Goal: Task Accomplishment & Management: Manage account settings

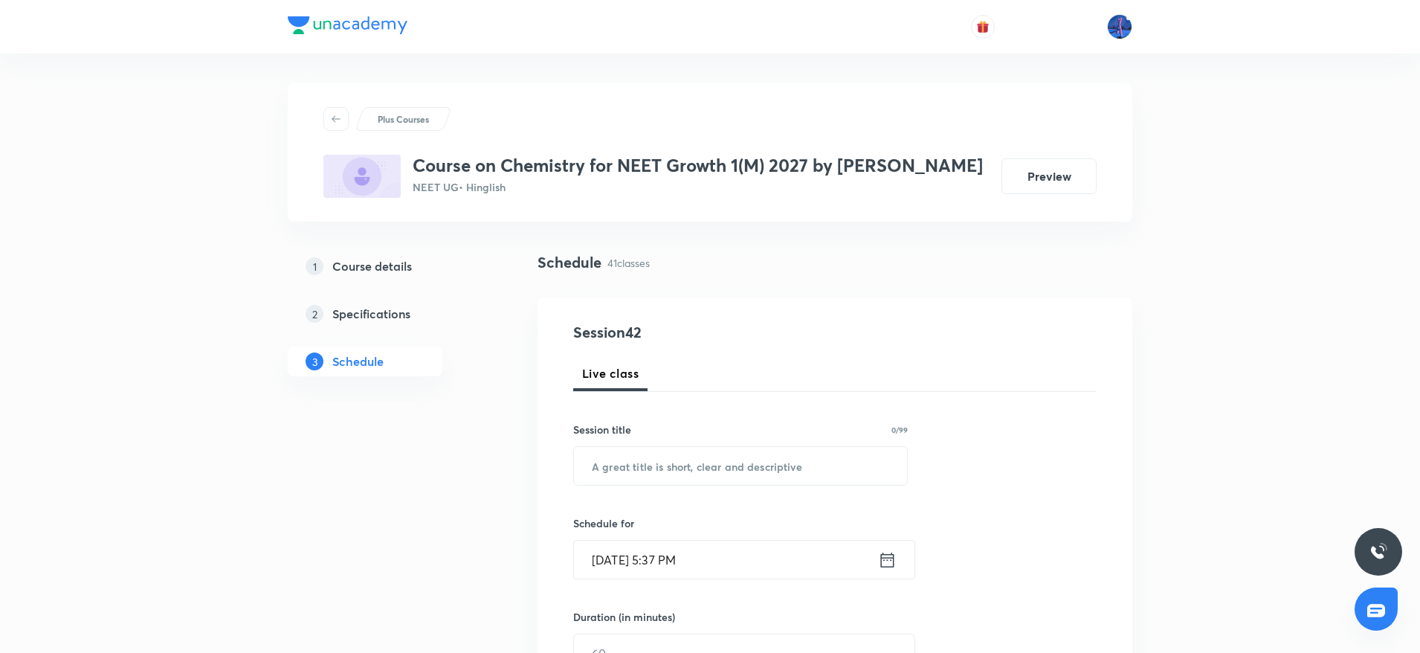
click at [662, 166] on h3 "Course on Chemistry for NEET Growth 1(M) 2027 by Jyoti Maam" at bounding box center [698, 166] width 570 height 22
click at [686, 215] on div "Plus Courses Course on Chemistry for NEET Growth 1(M) 2027 by Jyoti Maam NEET U…" at bounding box center [710, 152] width 845 height 138
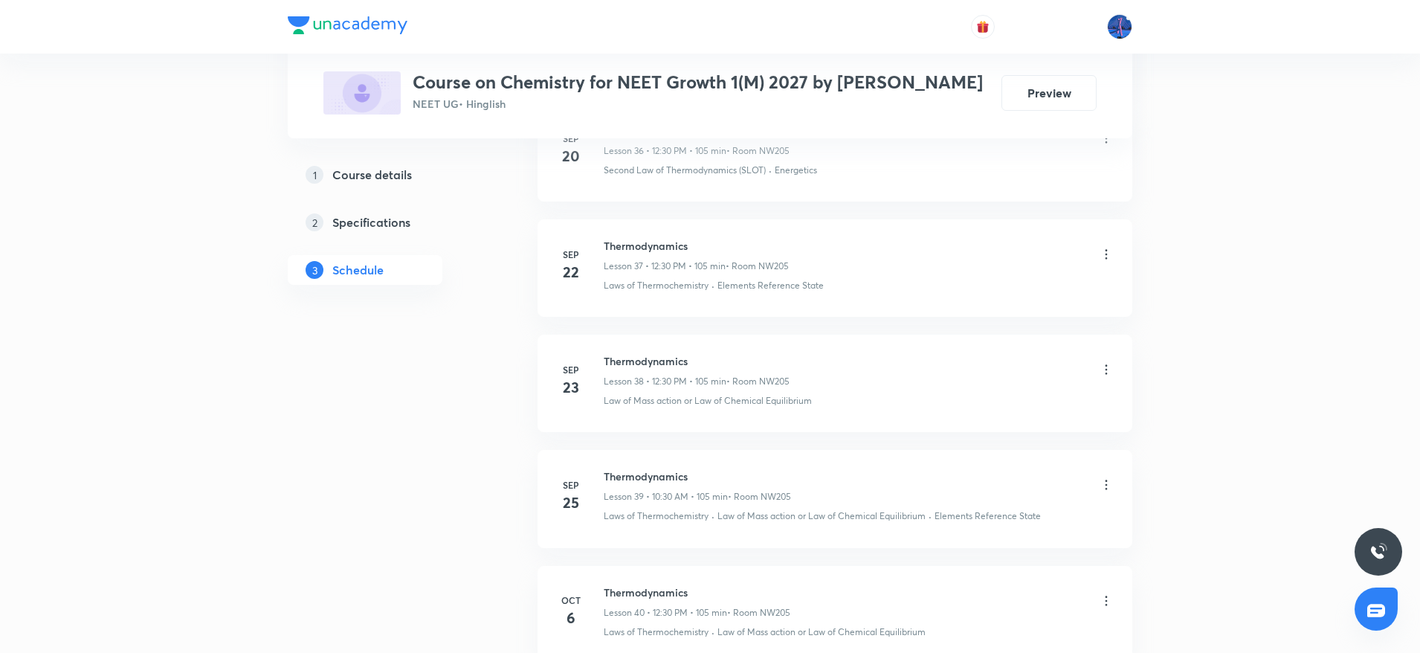
scroll to position [5301, 0]
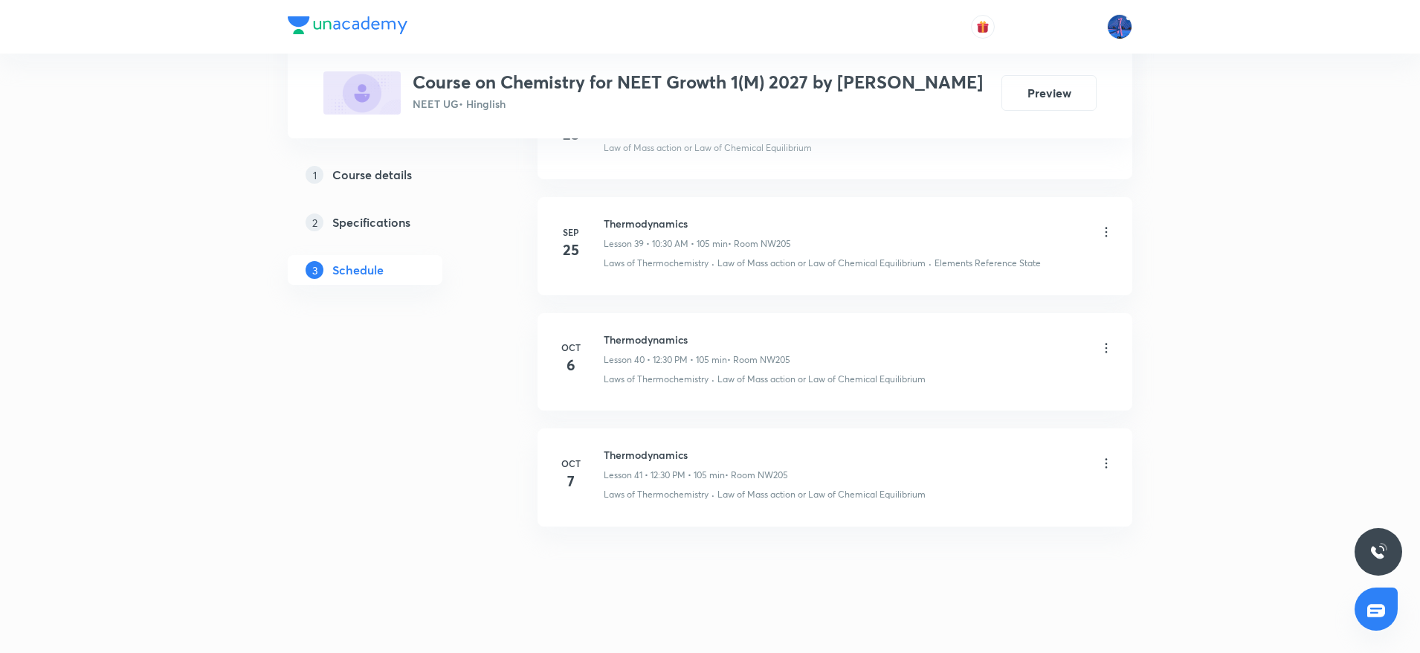
click at [689, 468] on p "Lesson 41 • 12:30 PM • 105 min" at bounding box center [664, 474] width 121 height 13
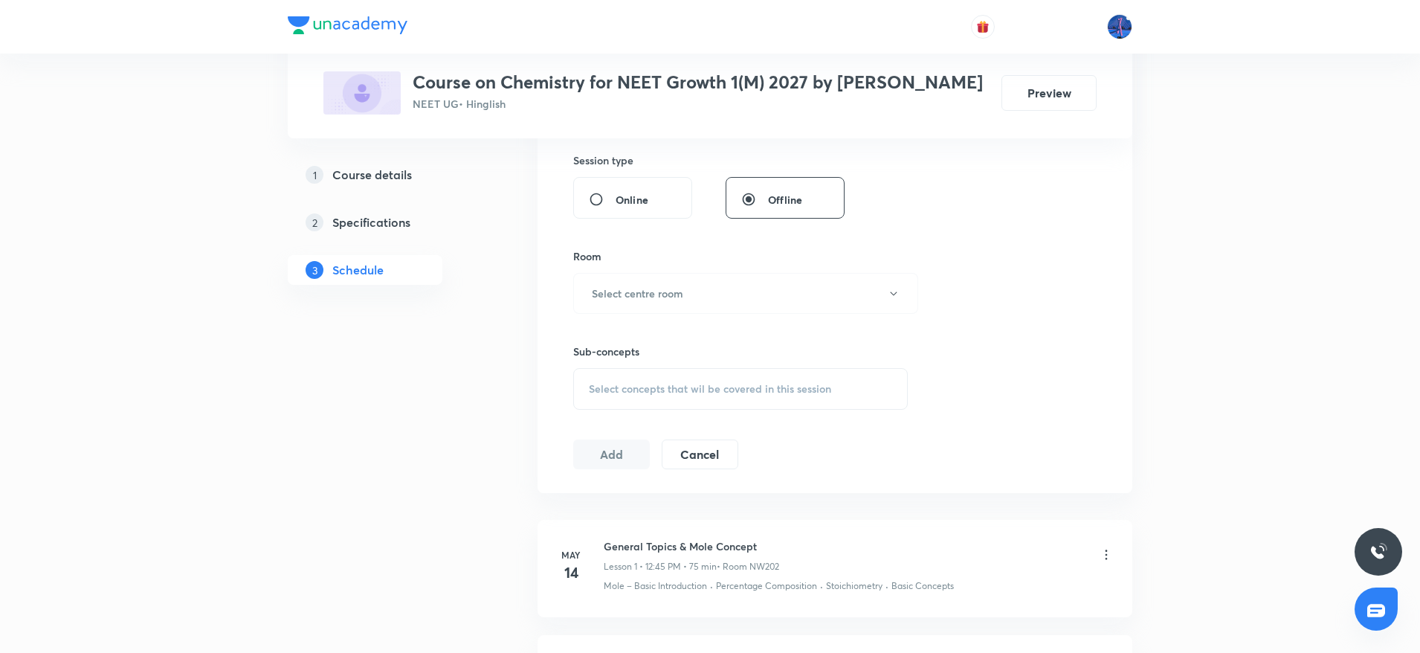
scroll to position [520, 0]
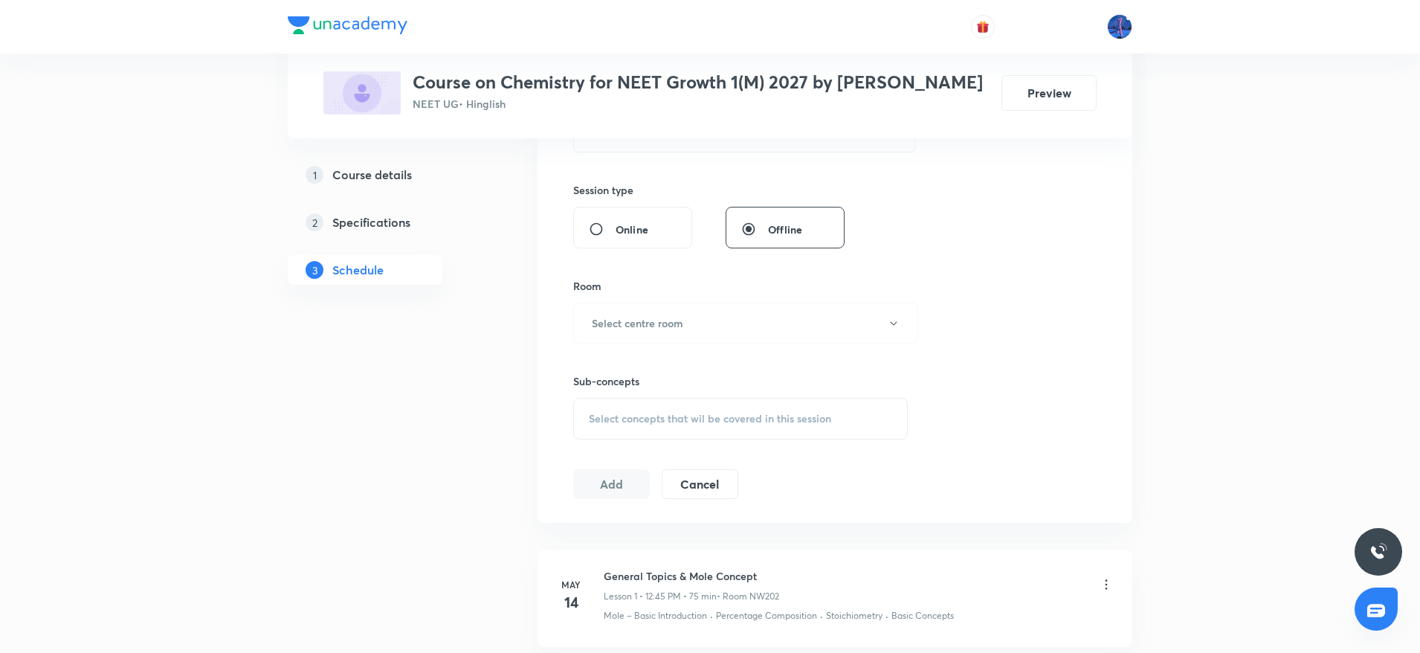
click at [662, 435] on div "Select concepts that wil be covered in this session" at bounding box center [740, 419] width 335 height 42
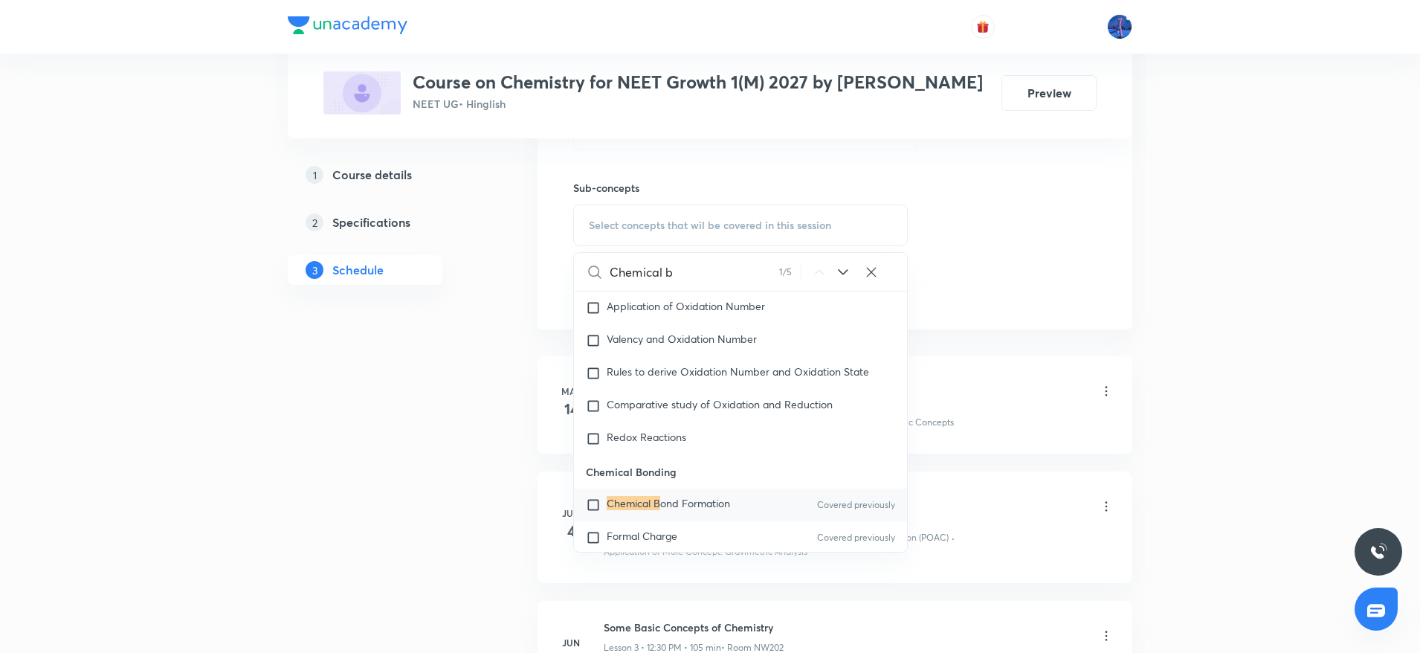
scroll to position [5996, 0]
type input "Chemical b"
drag, startPoint x: 585, startPoint y: 449, endPoint x: 703, endPoint y: 454, distance: 117.6
click at [703, 454] on p "Chemical Bonding" at bounding box center [740, 470] width 333 height 33
copy p "Chemical Bonding"
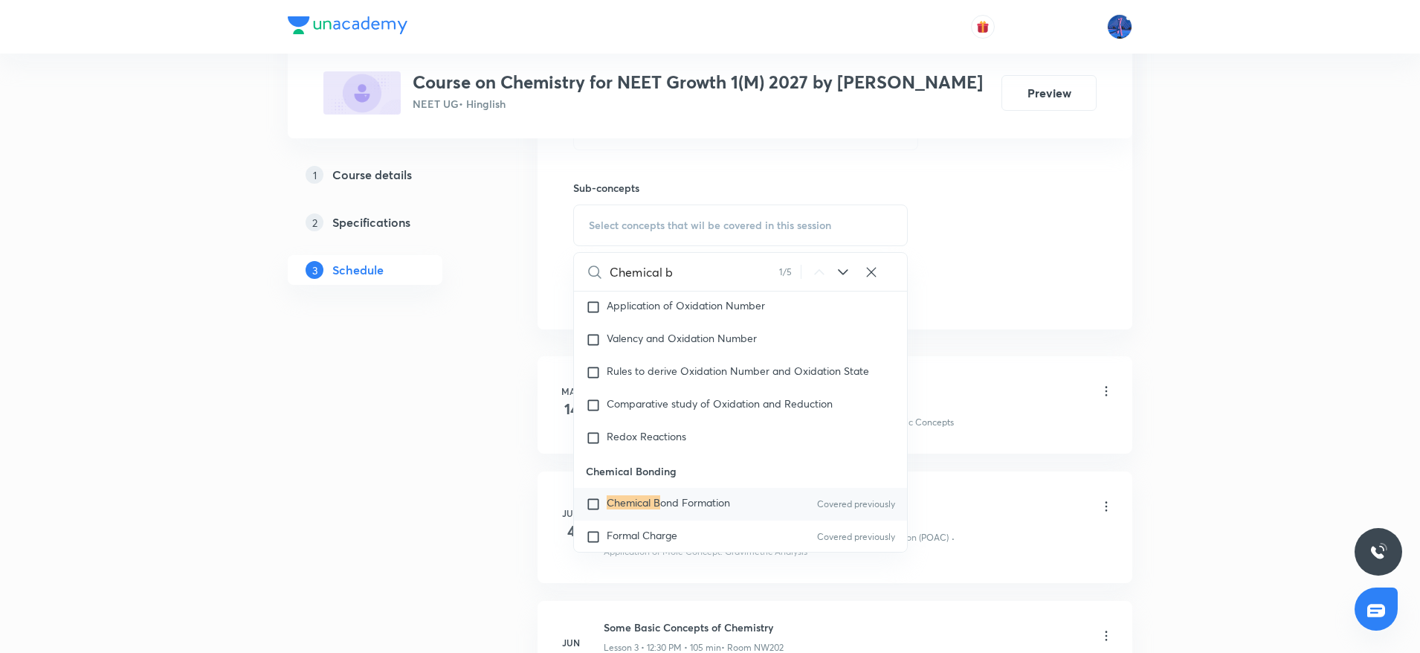
click at [672, 495] on span "ond Formation" at bounding box center [695, 502] width 70 height 14
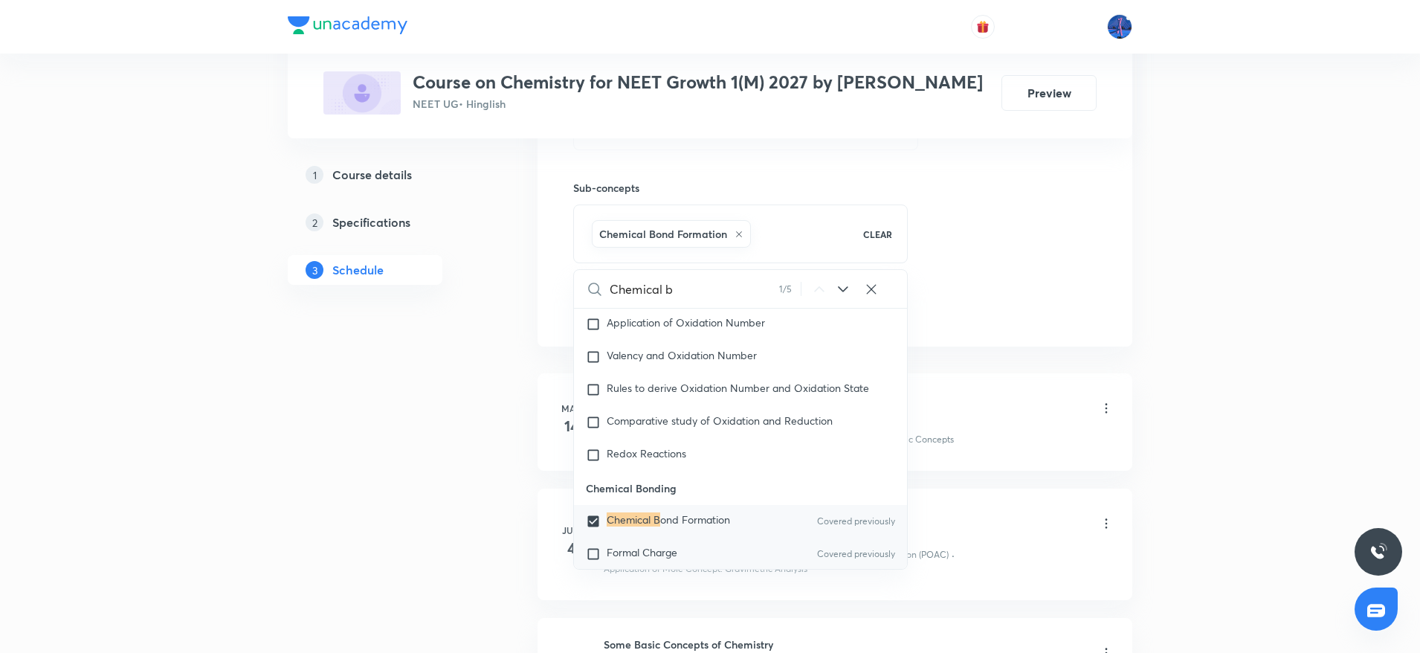
click at [636, 545] on span "Formal Charge" at bounding box center [642, 552] width 71 height 14
checkbox input "true"
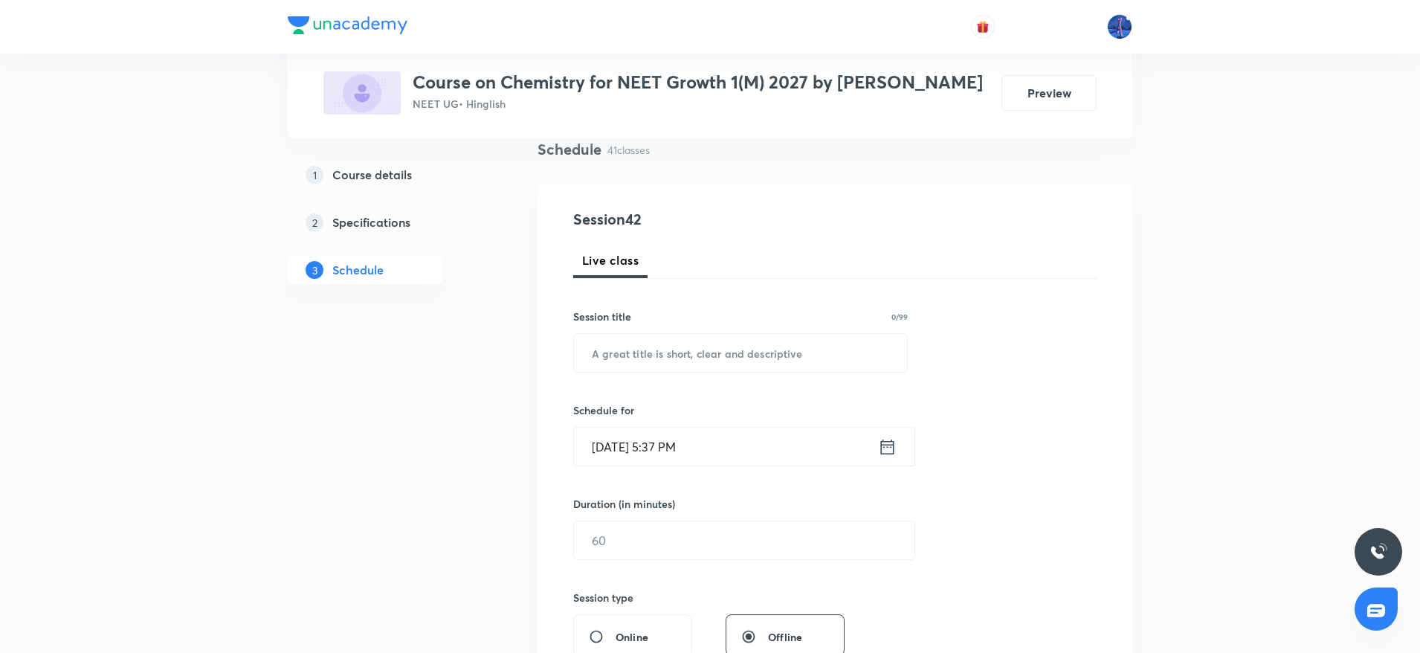
scroll to position [138, 0]
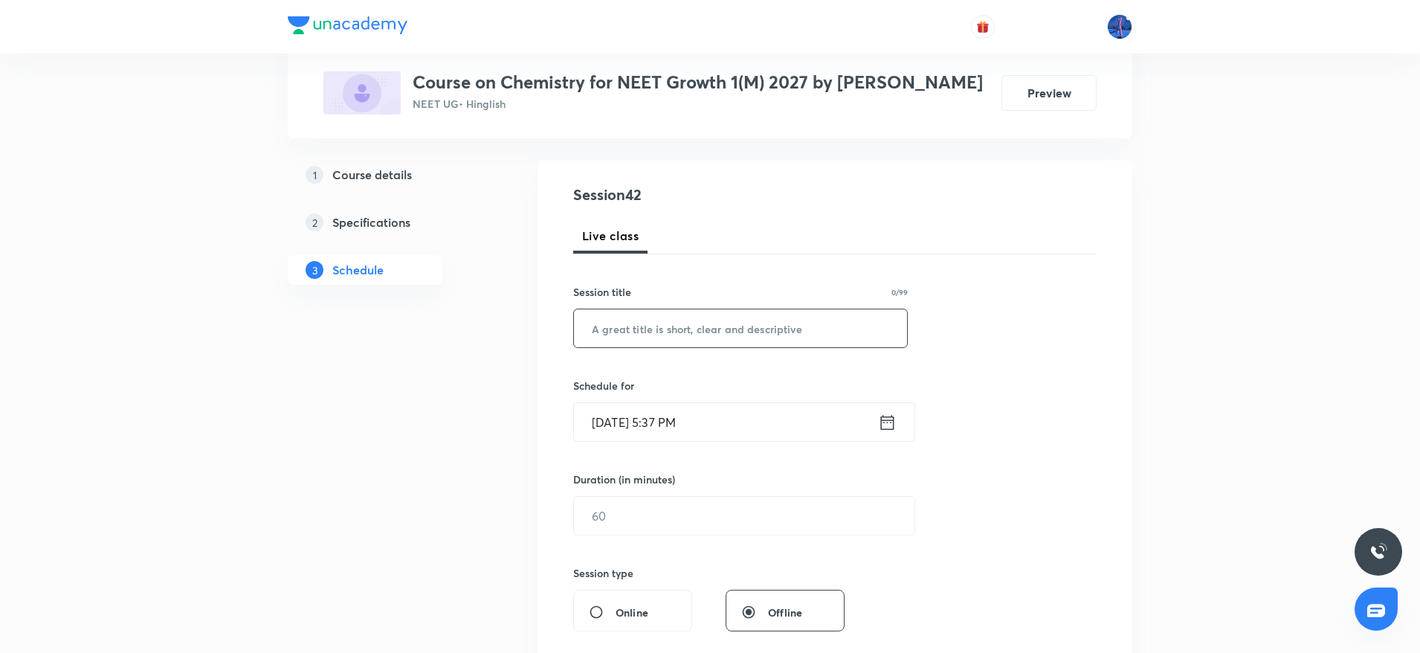
click at [762, 338] on input "text" at bounding box center [740, 328] width 333 height 38
paste input "Chemical Bonding"
type input "Chemical Bonding"
click at [783, 428] on input "Oct 8, 2025, 5:37 PM" at bounding box center [726, 422] width 304 height 38
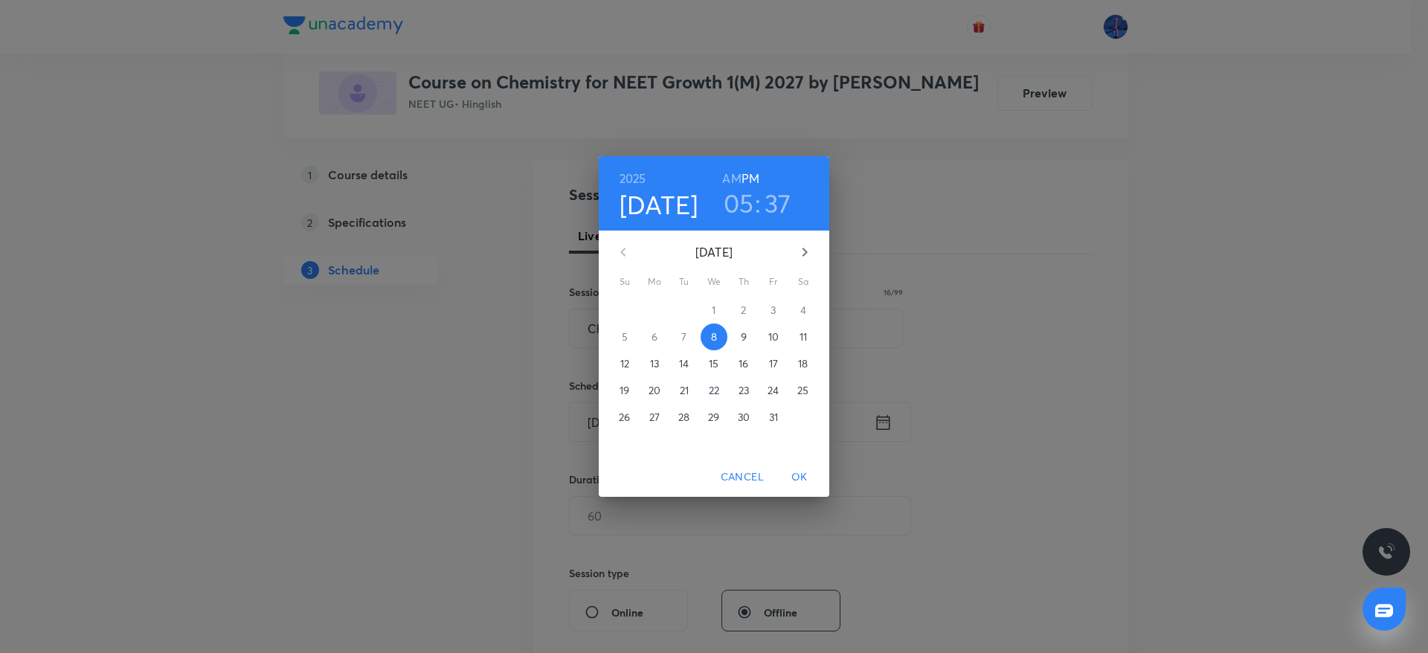
click at [744, 343] on p "9" at bounding box center [744, 336] width 6 height 15
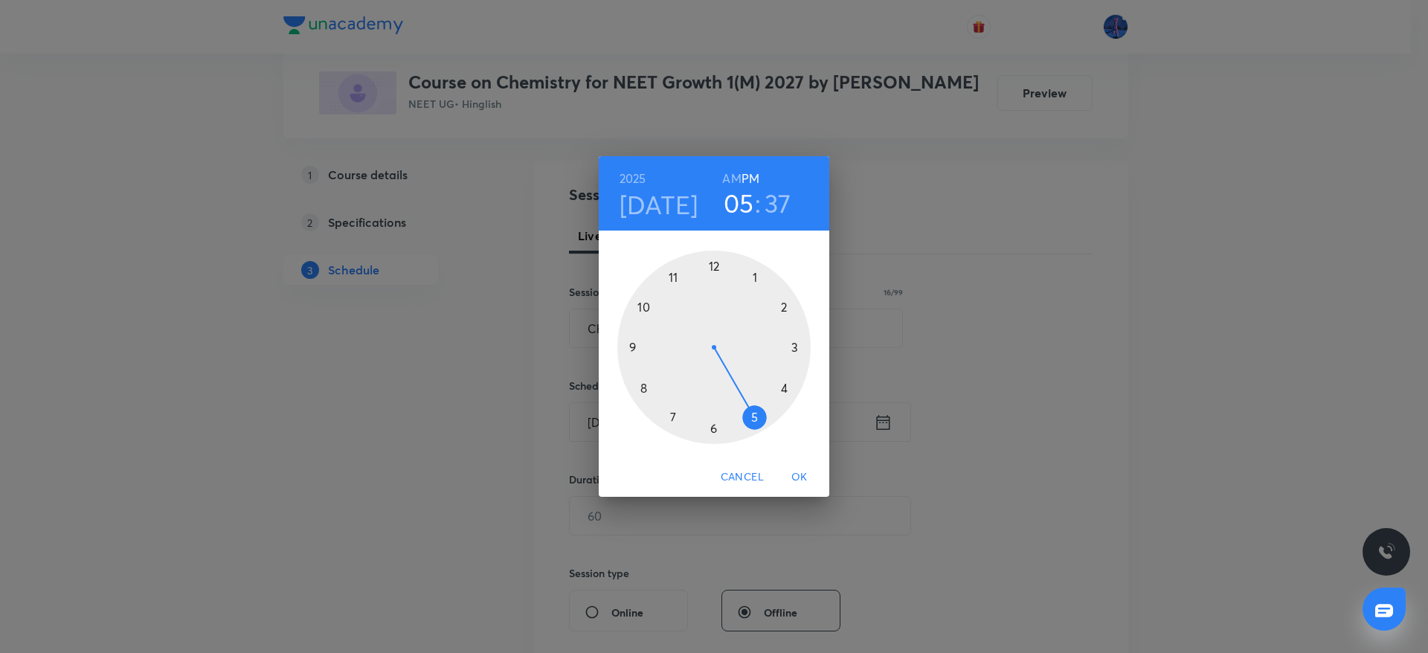
click at [728, 184] on h6 "AM" at bounding box center [731, 178] width 19 height 21
click at [646, 306] on div at bounding box center [713, 347] width 193 height 193
click at [716, 428] on div at bounding box center [713, 347] width 193 height 193
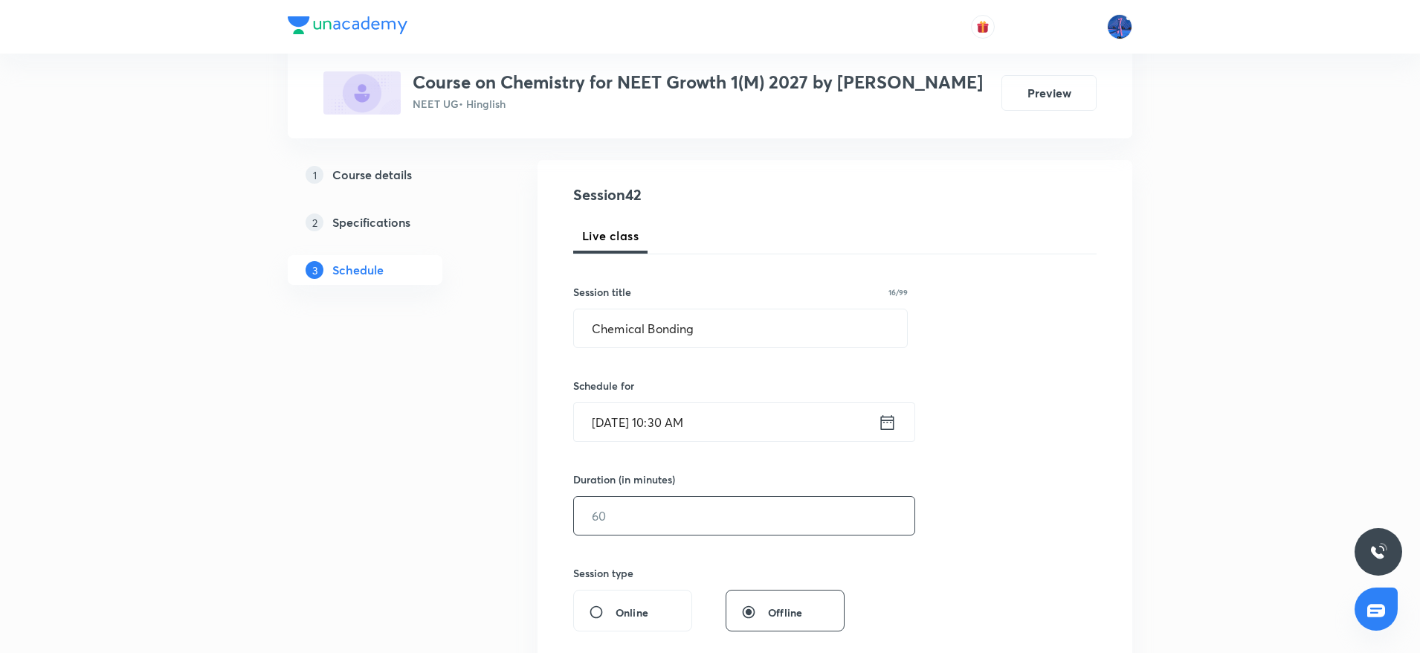
click at [660, 519] on input "text" at bounding box center [744, 516] width 341 height 38
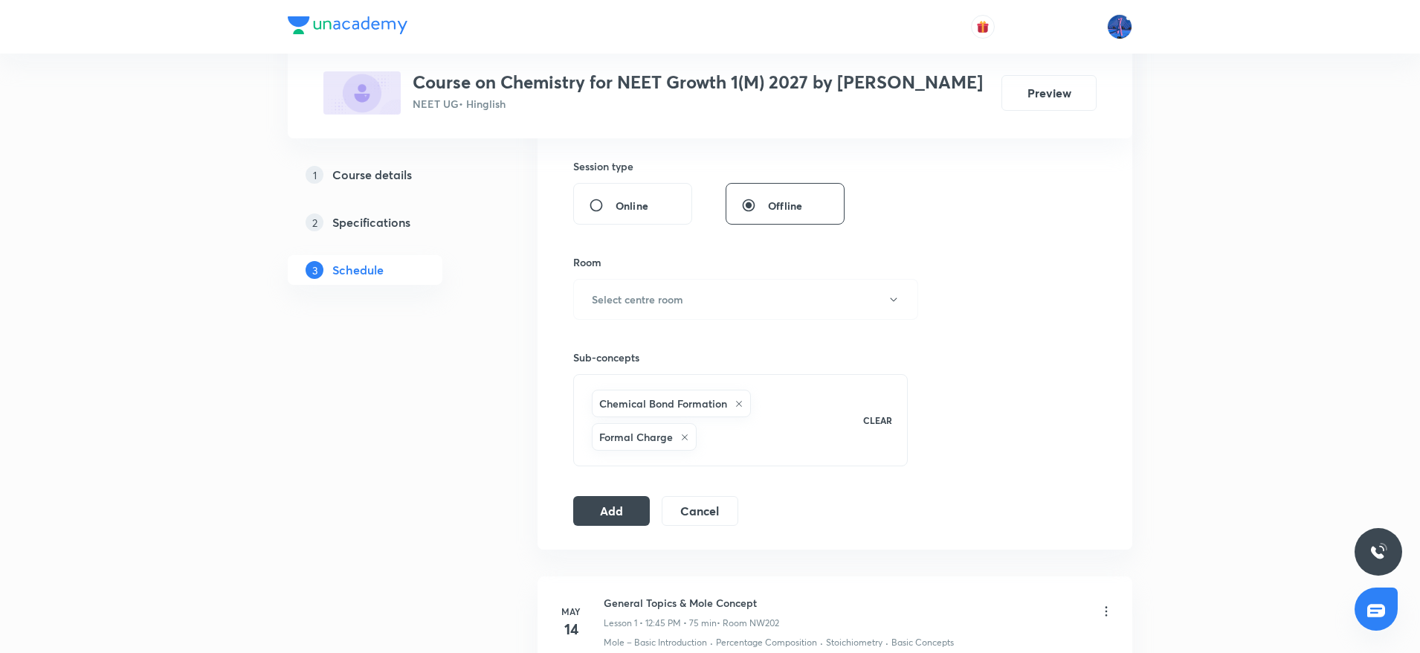
scroll to position [573, 0]
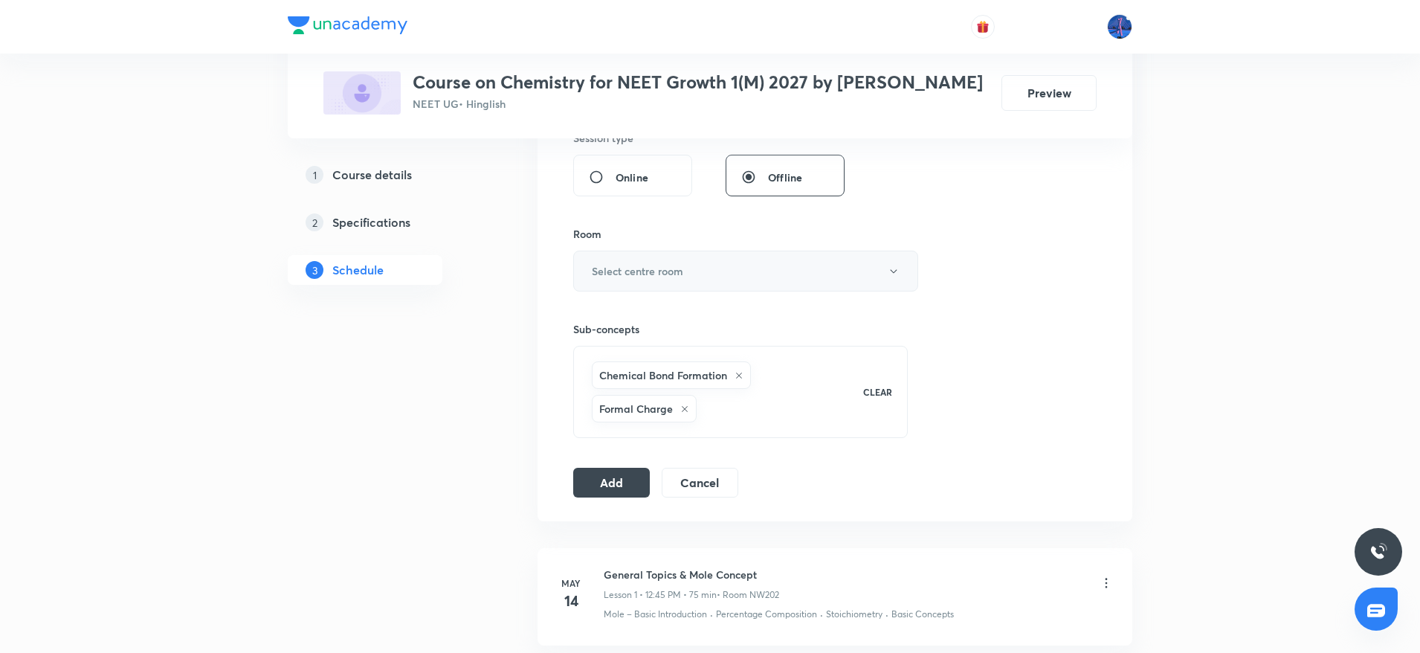
type input "105"
click at [740, 279] on button "Select centre room" at bounding box center [745, 271] width 345 height 41
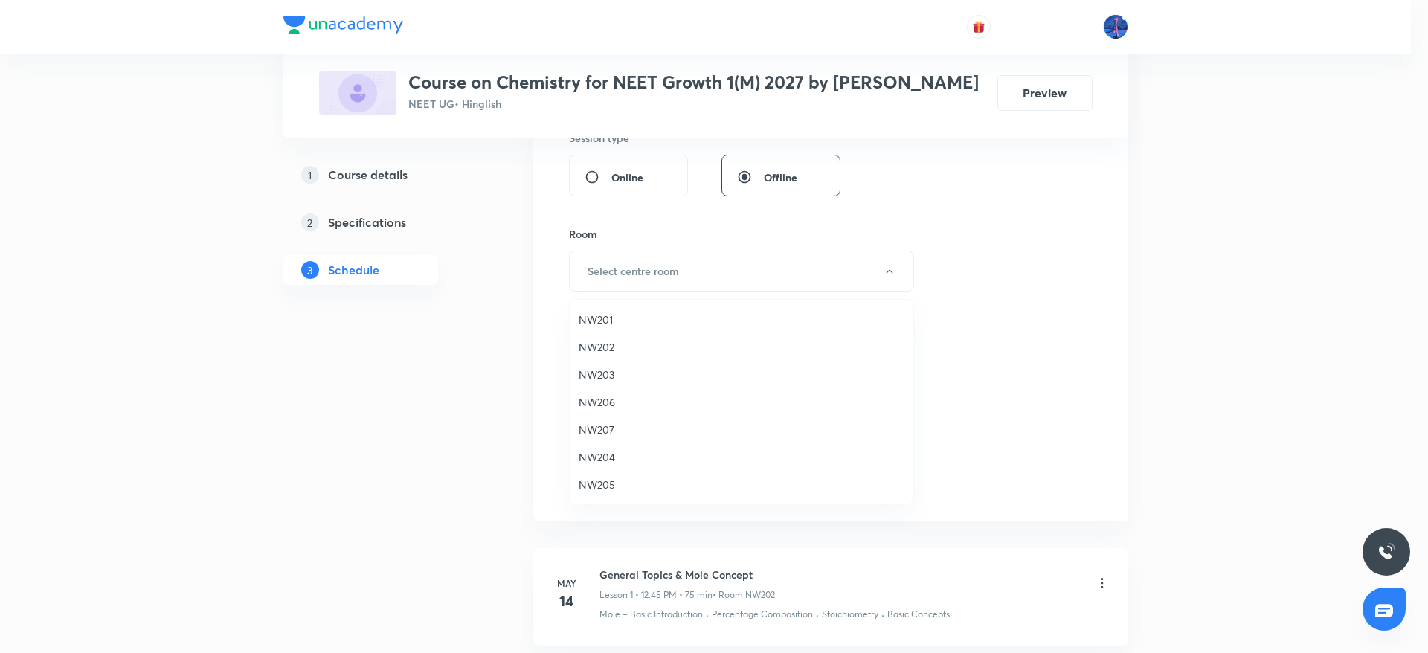
click at [615, 482] on span "NW205" at bounding box center [741, 485] width 326 height 16
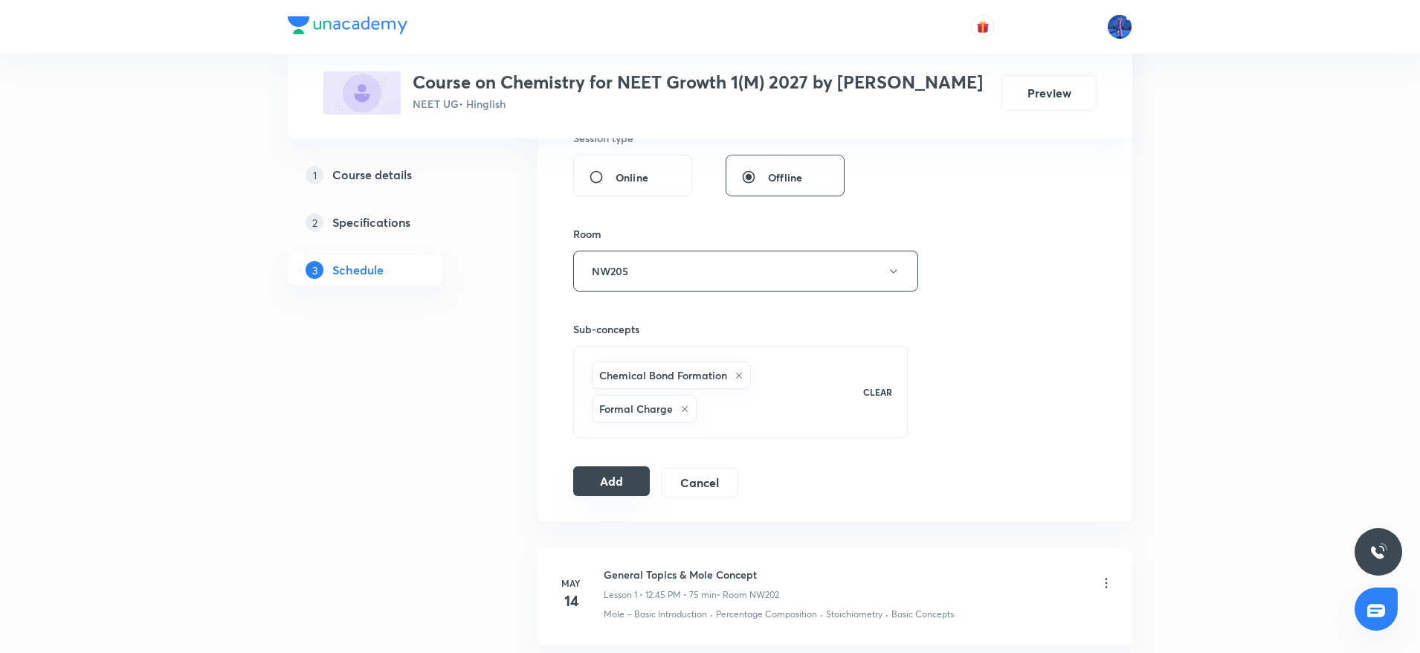
click at [608, 482] on button "Add" at bounding box center [611, 481] width 77 height 30
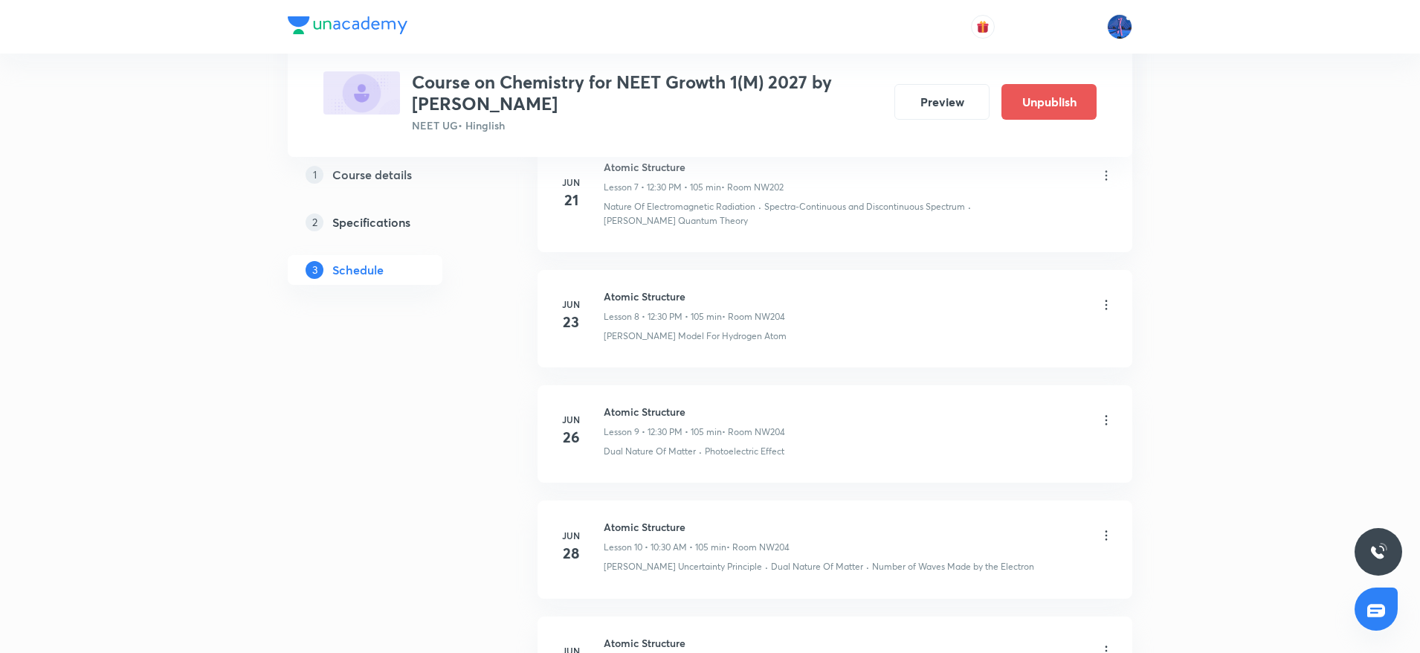
scroll to position [1010, 0]
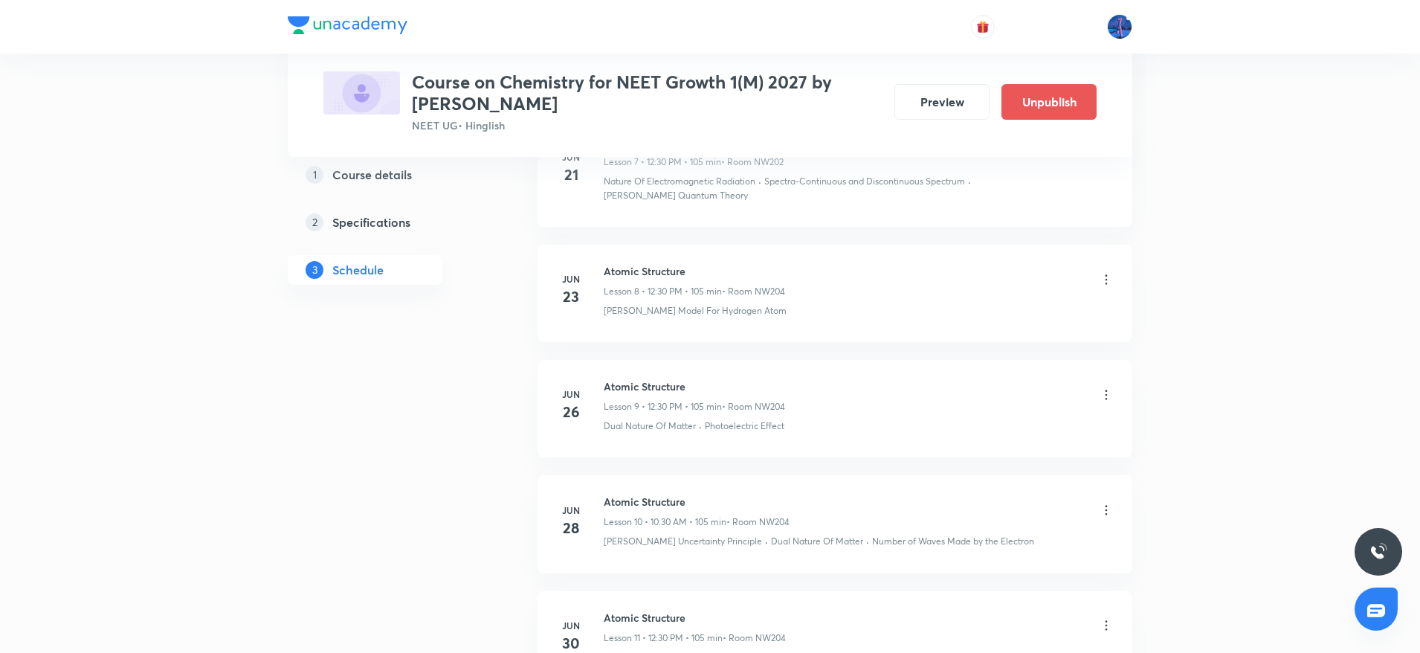
click at [608, 494] on h6 "Atomic Structure" at bounding box center [697, 502] width 186 height 16
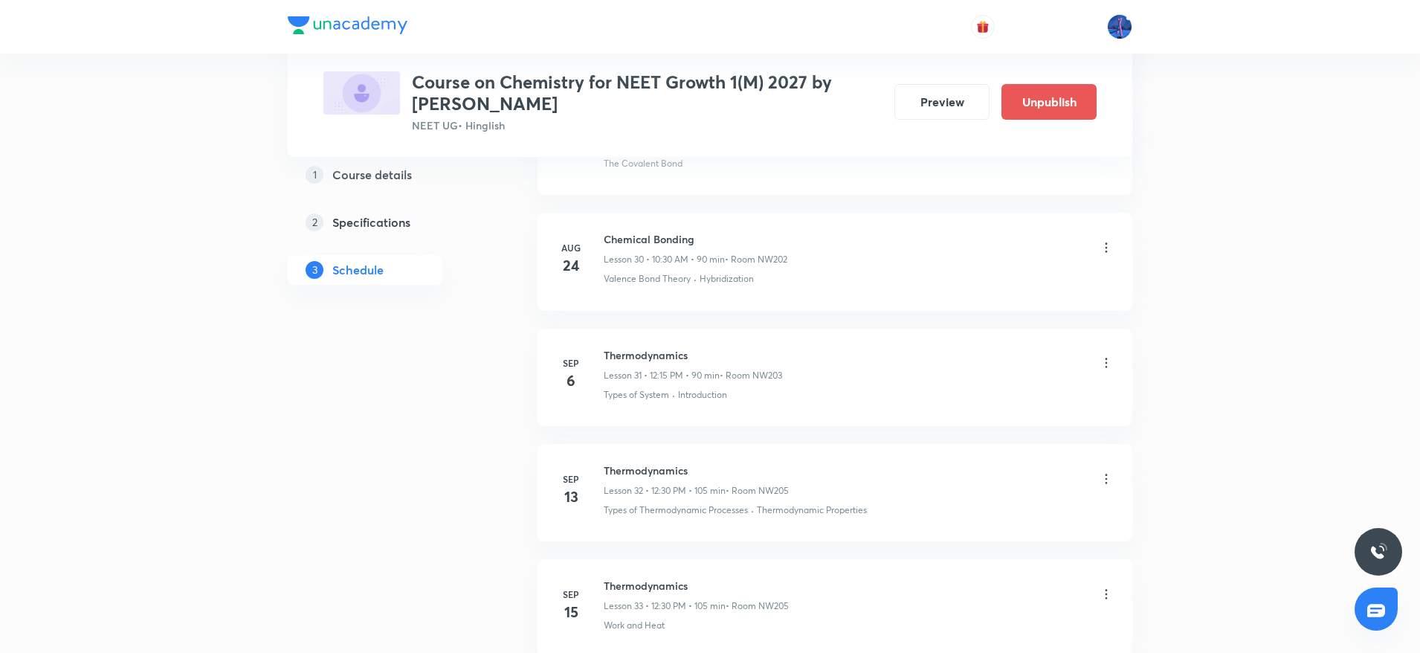
scroll to position [3583, 0]
drag, startPoint x: 734, startPoint y: 443, endPoint x: 507, endPoint y: 455, distance: 227.1
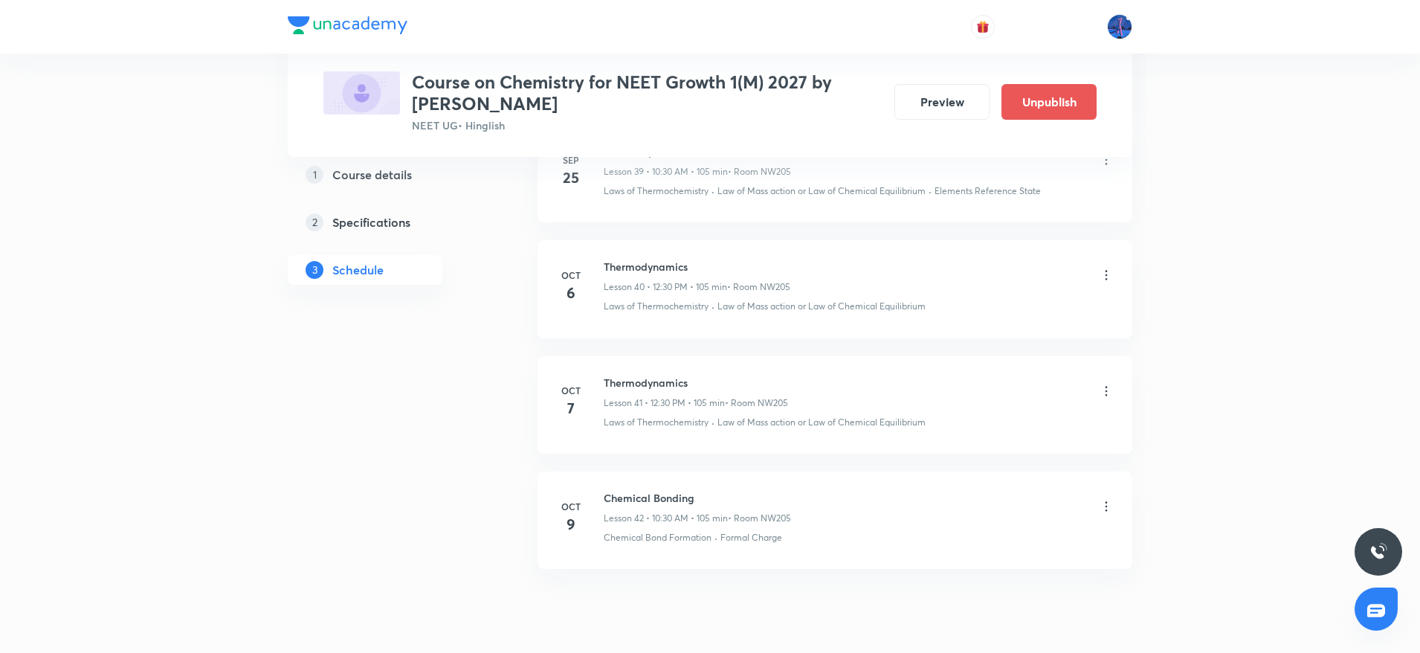
scroll to position [4750, 0]
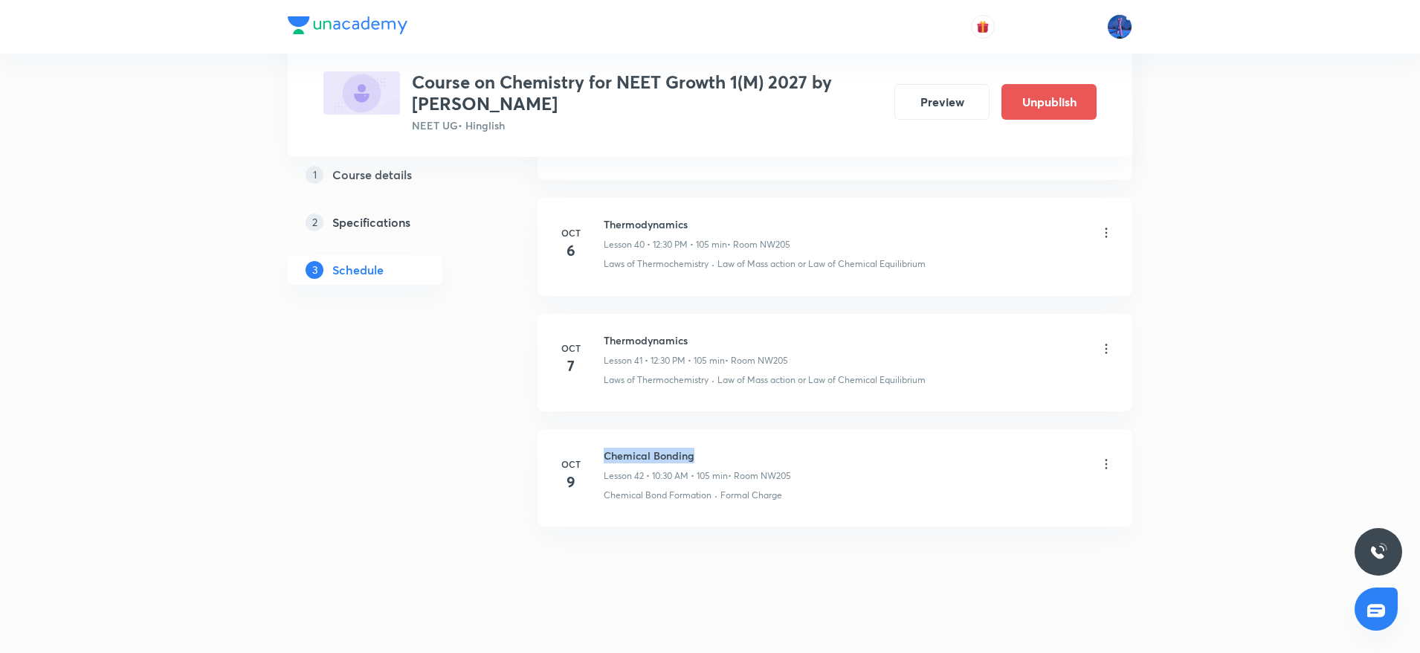
drag, startPoint x: 604, startPoint y: 445, endPoint x: 703, endPoint y: 444, distance: 99.6
click at [703, 448] on h6 "Chemical Bonding" at bounding box center [697, 456] width 187 height 16
copy h6 "Chemical Bonding"
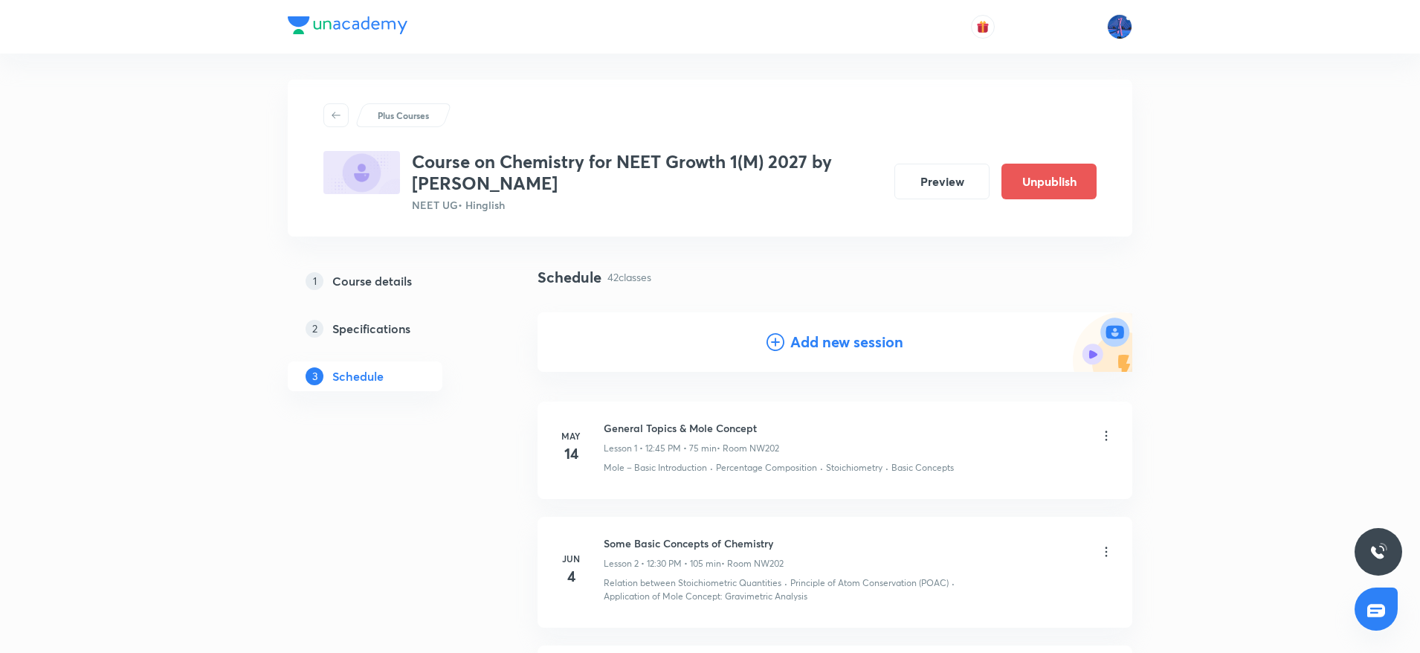
scroll to position [0, 0]
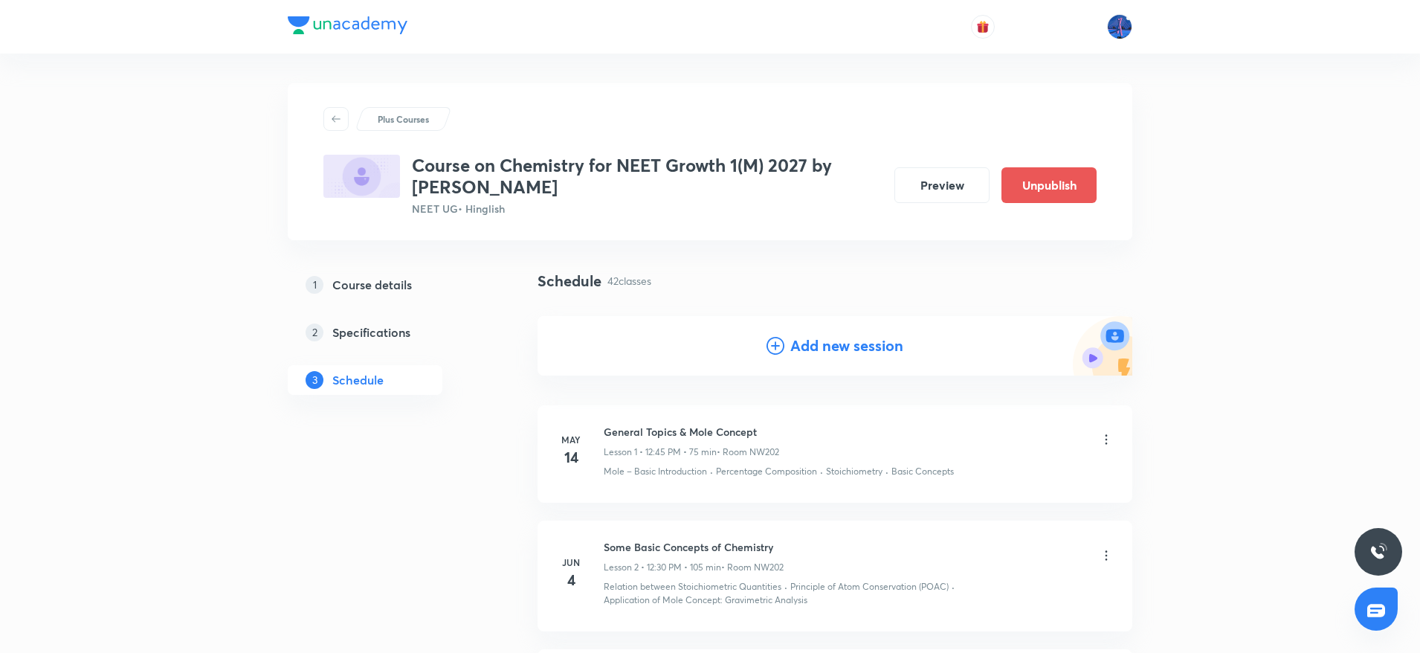
click at [813, 344] on h4 "Add new session" at bounding box center [846, 346] width 113 height 22
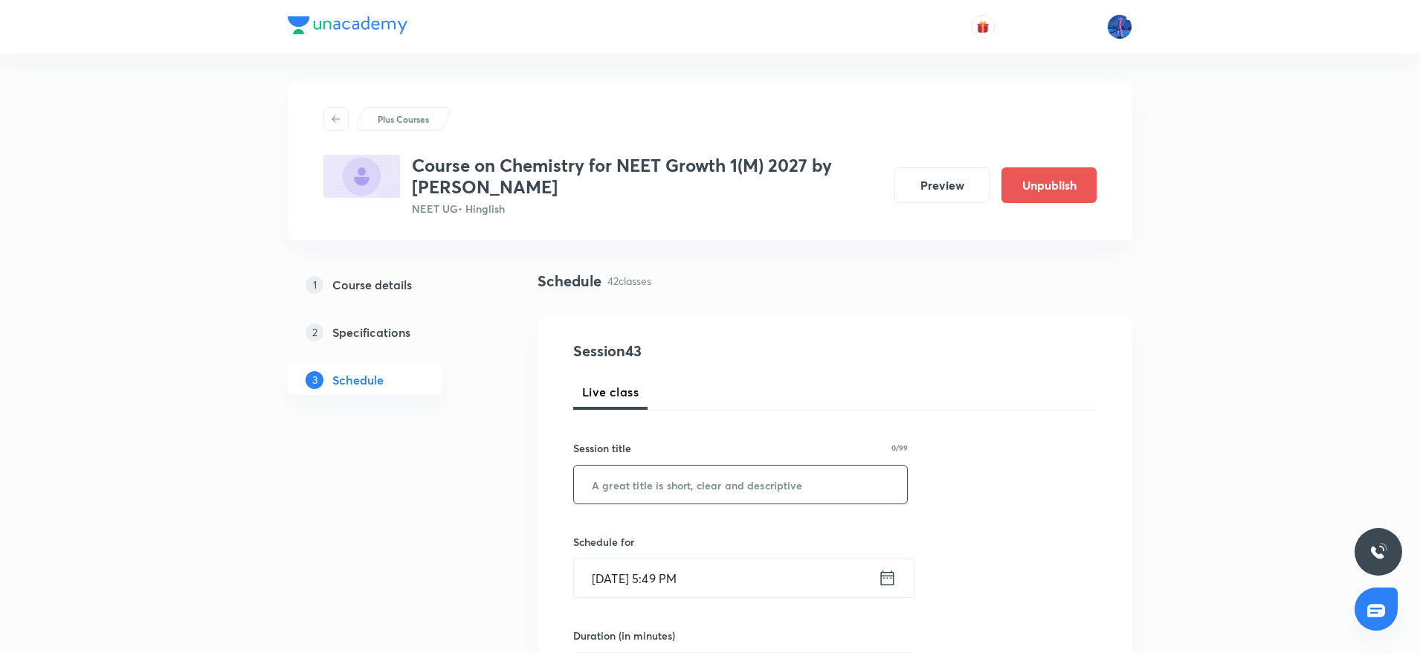
click at [718, 478] on input "text" at bounding box center [740, 484] width 333 height 38
paste input "Chemical Bonding"
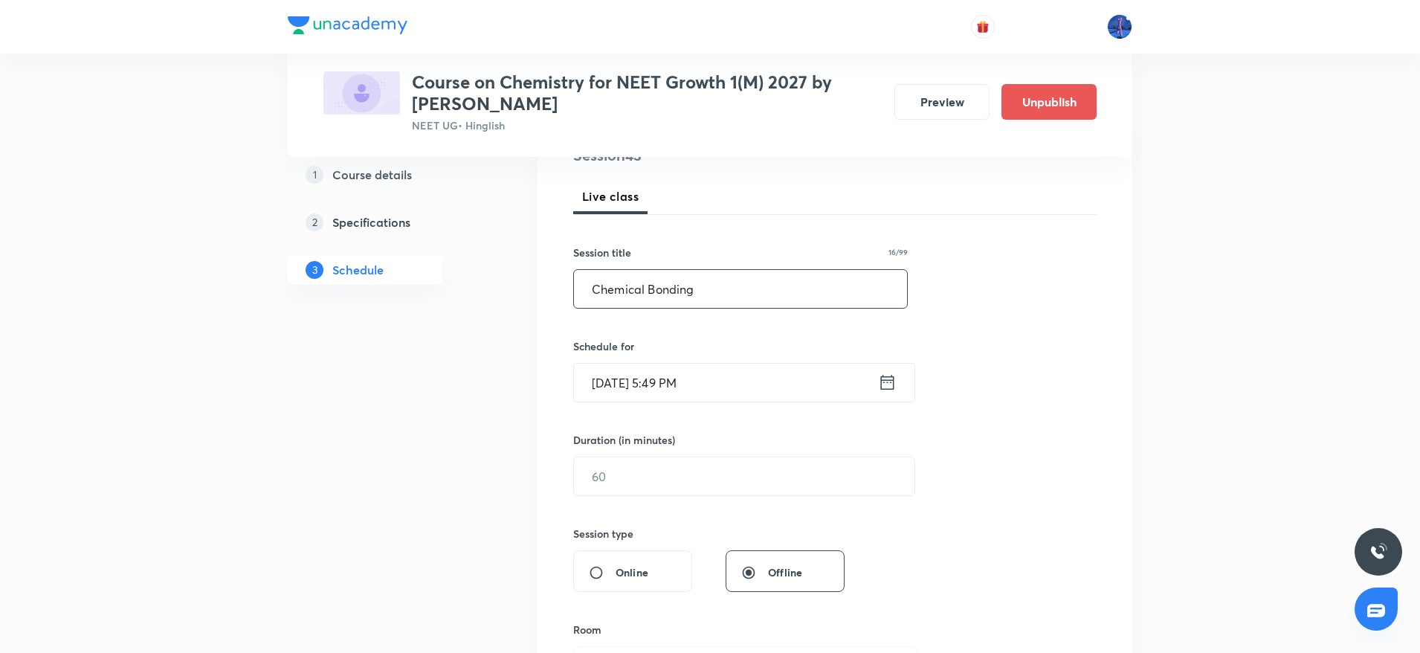
scroll to position [275, 0]
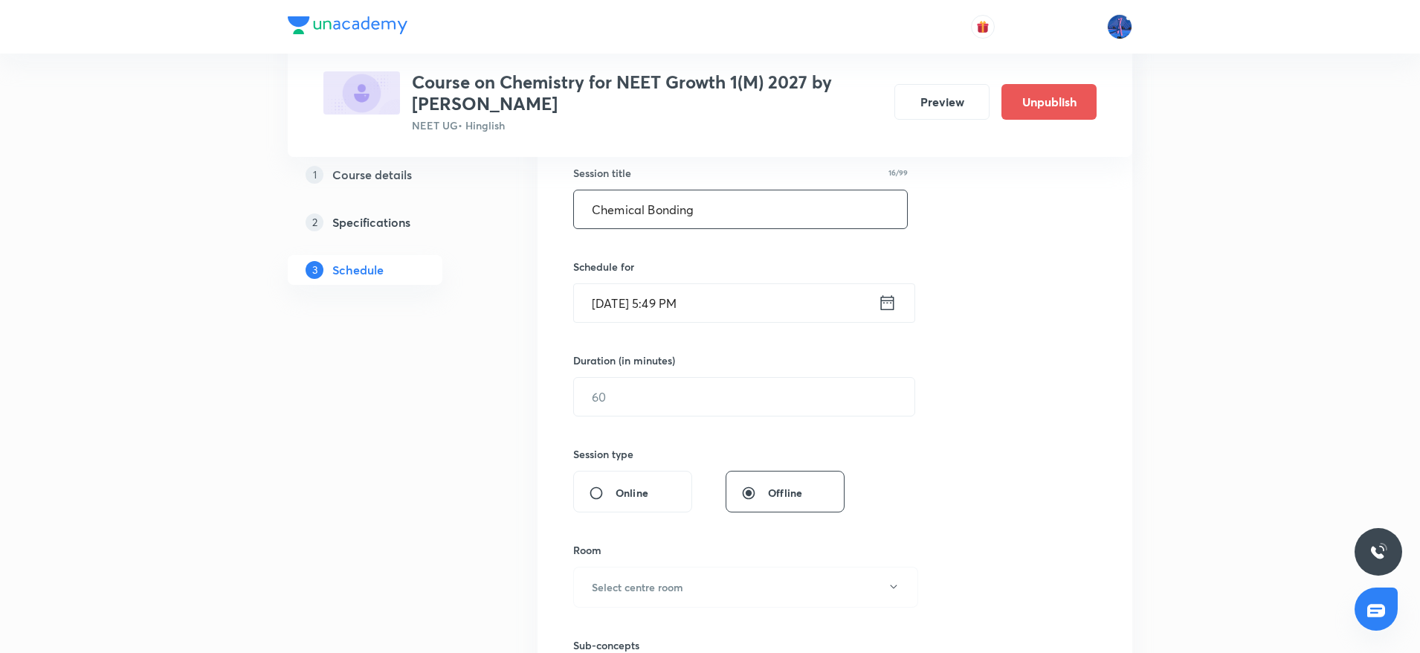
type input "Chemical Bonding"
click at [814, 311] on input "Oct 8, 2025, 5:49 PM" at bounding box center [726, 303] width 304 height 38
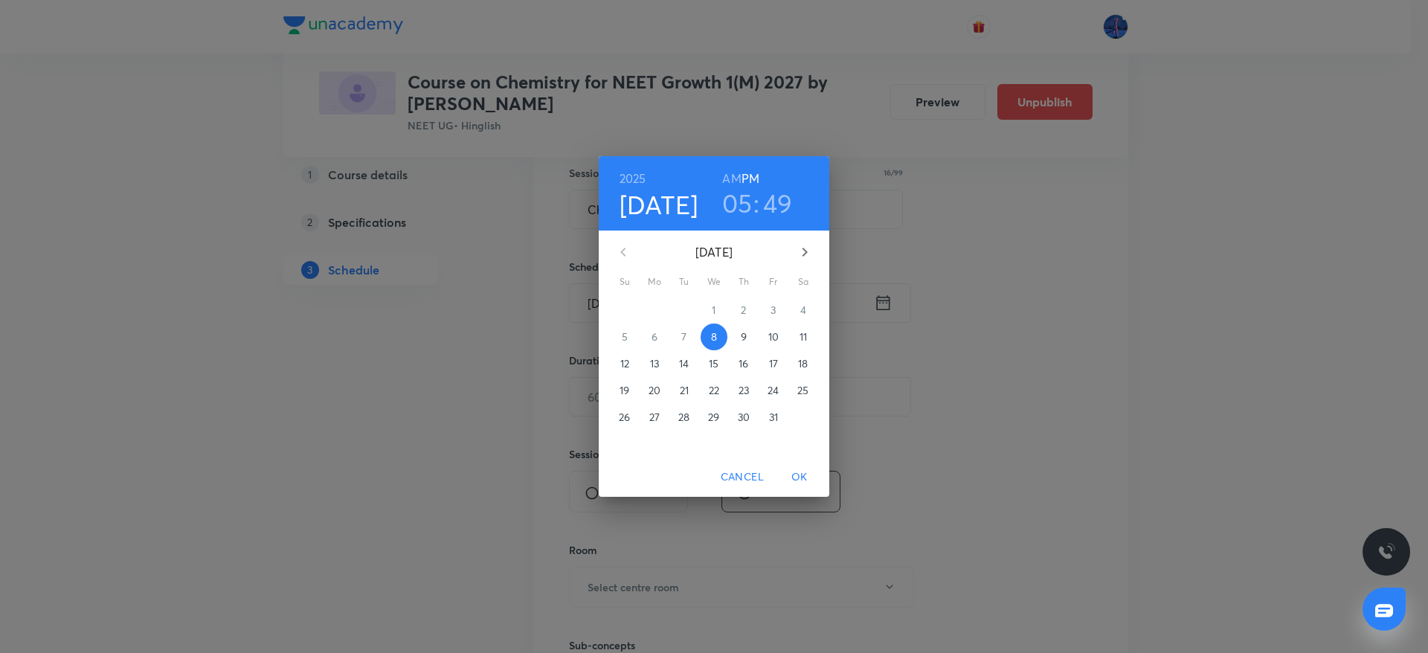
click at [770, 341] on p "10" at bounding box center [773, 336] width 10 height 15
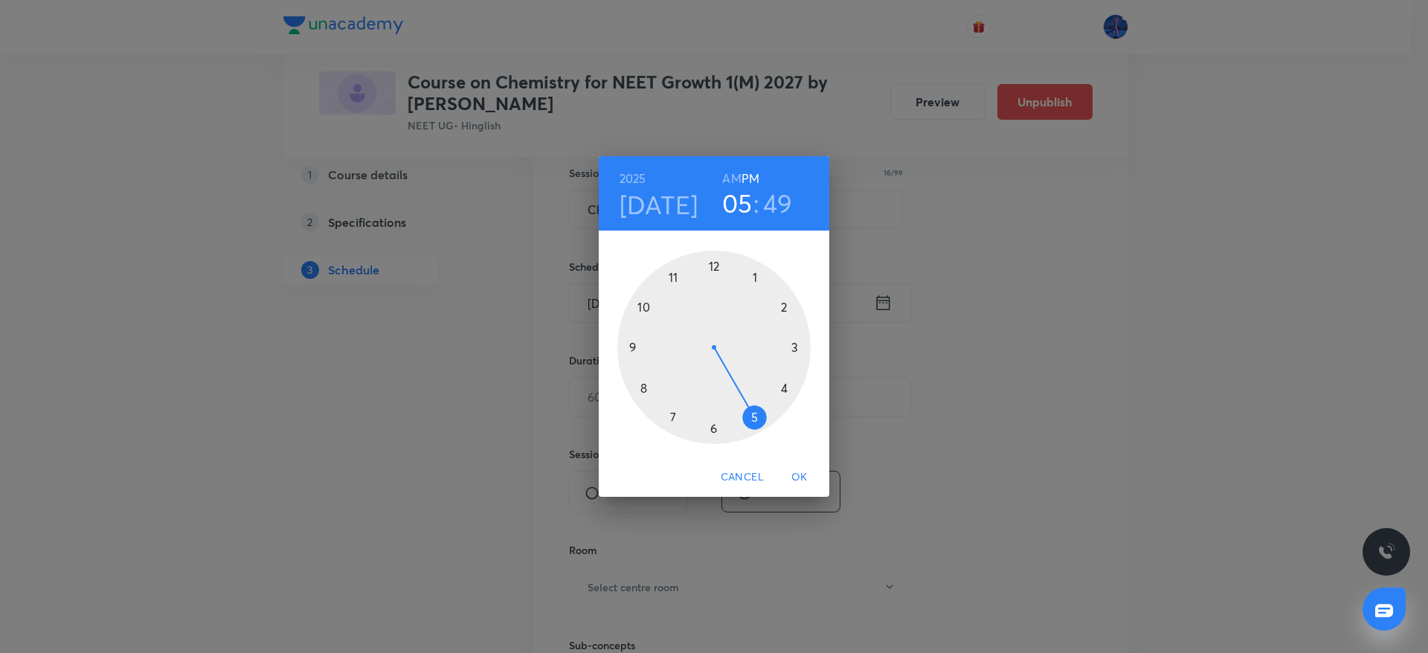
click at [726, 181] on h6 "AM" at bounding box center [731, 178] width 19 height 21
click at [643, 308] on div at bounding box center [713, 347] width 193 height 193
click at [714, 429] on div at bounding box center [713, 347] width 193 height 193
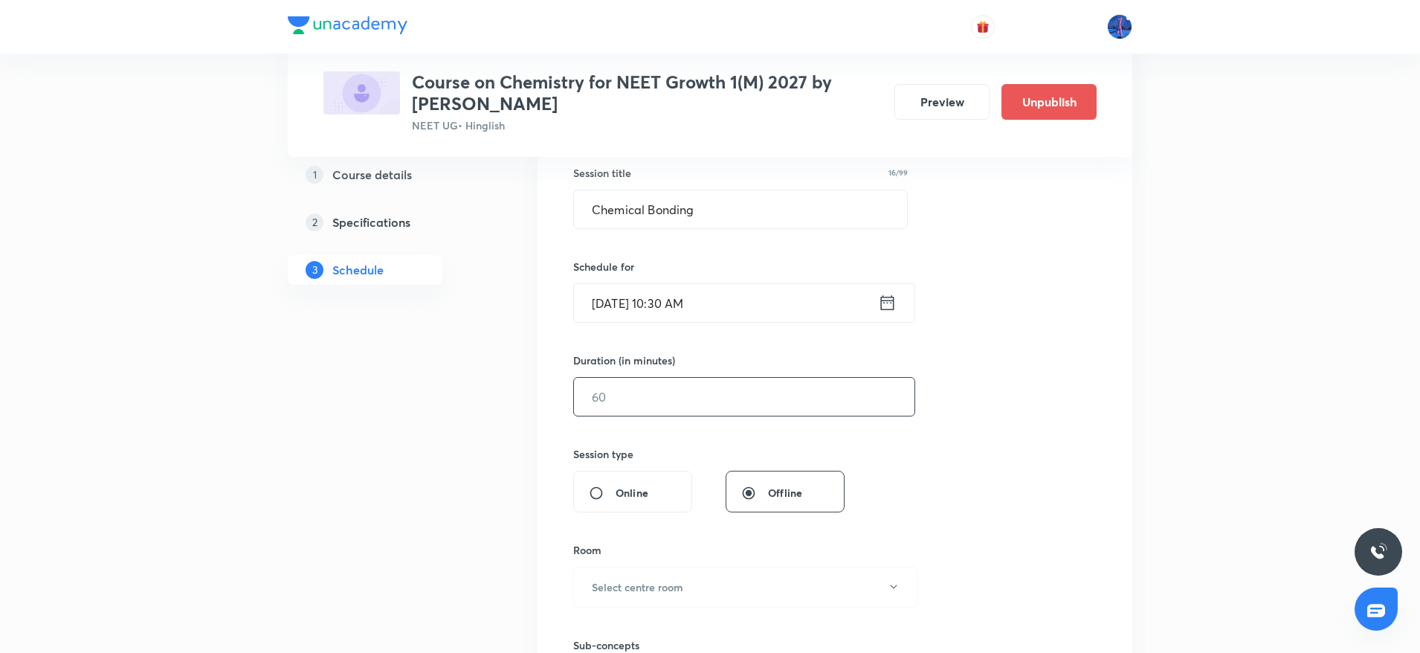
click at [681, 402] on input "text" at bounding box center [744, 397] width 341 height 38
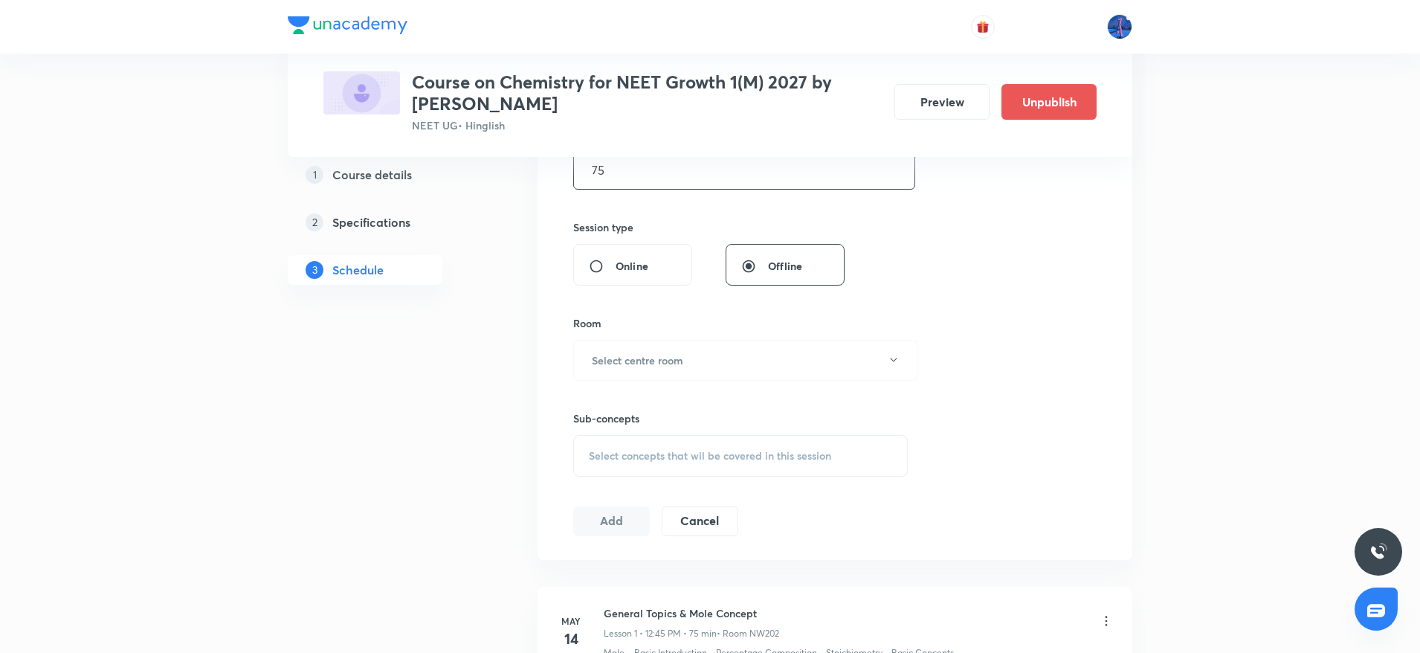
scroll to position [506, 0]
type input "75"
click at [735, 364] on button "Select centre room" at bounding box center [745, 356] width 345 height 41
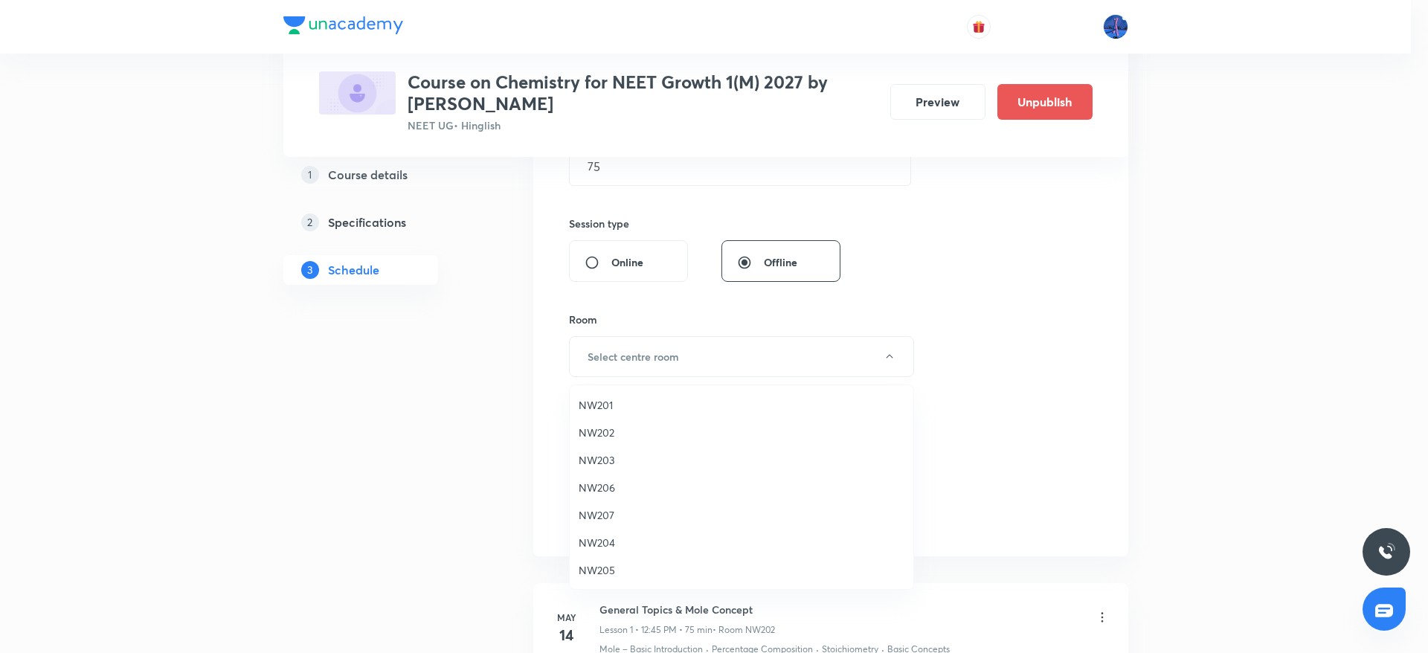
click at [604, 565] on span "NW205" at bounding box center [741, 570] width 326 height 16
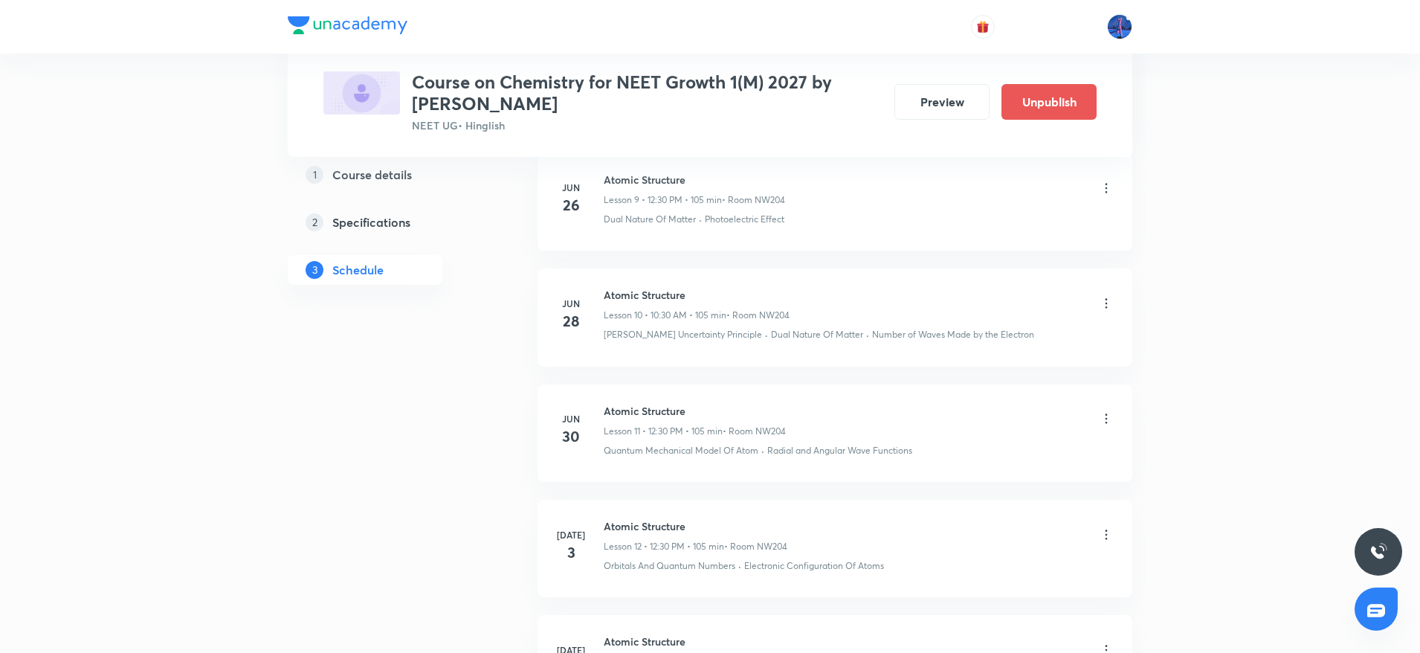
scroll to position [1900, 0]
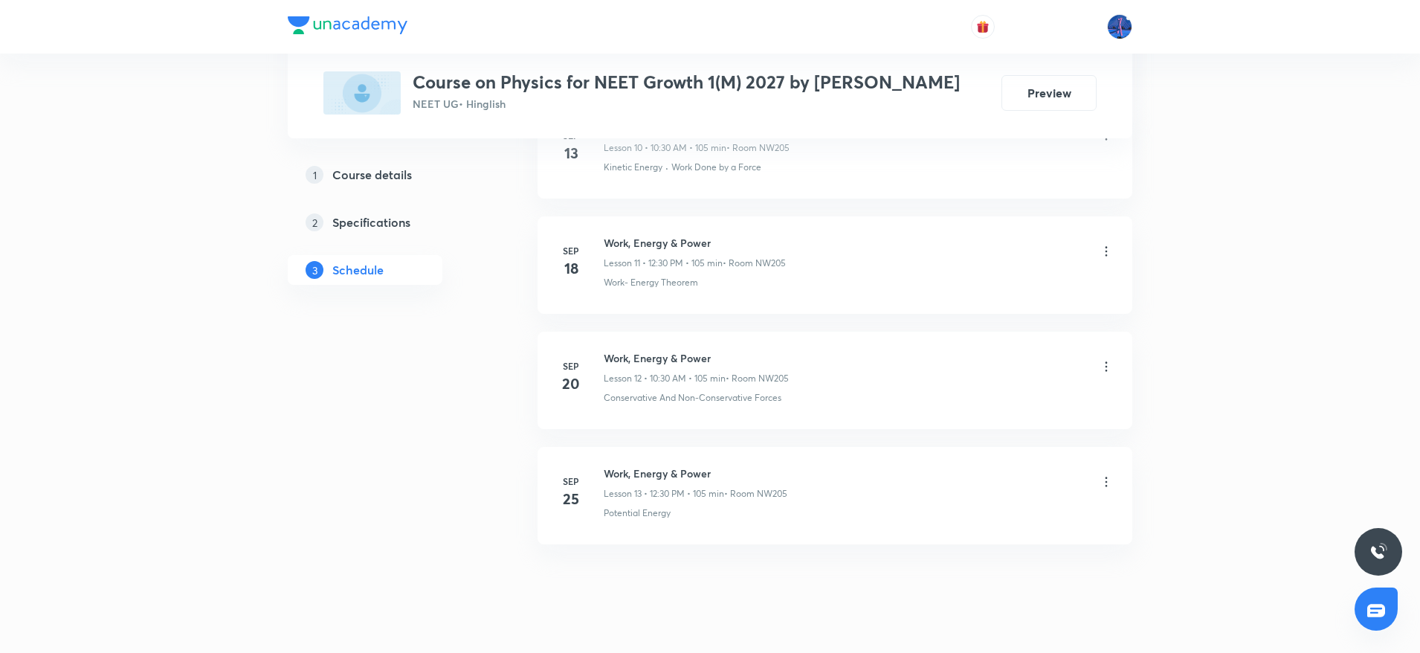
scroll to position [2057, 0]
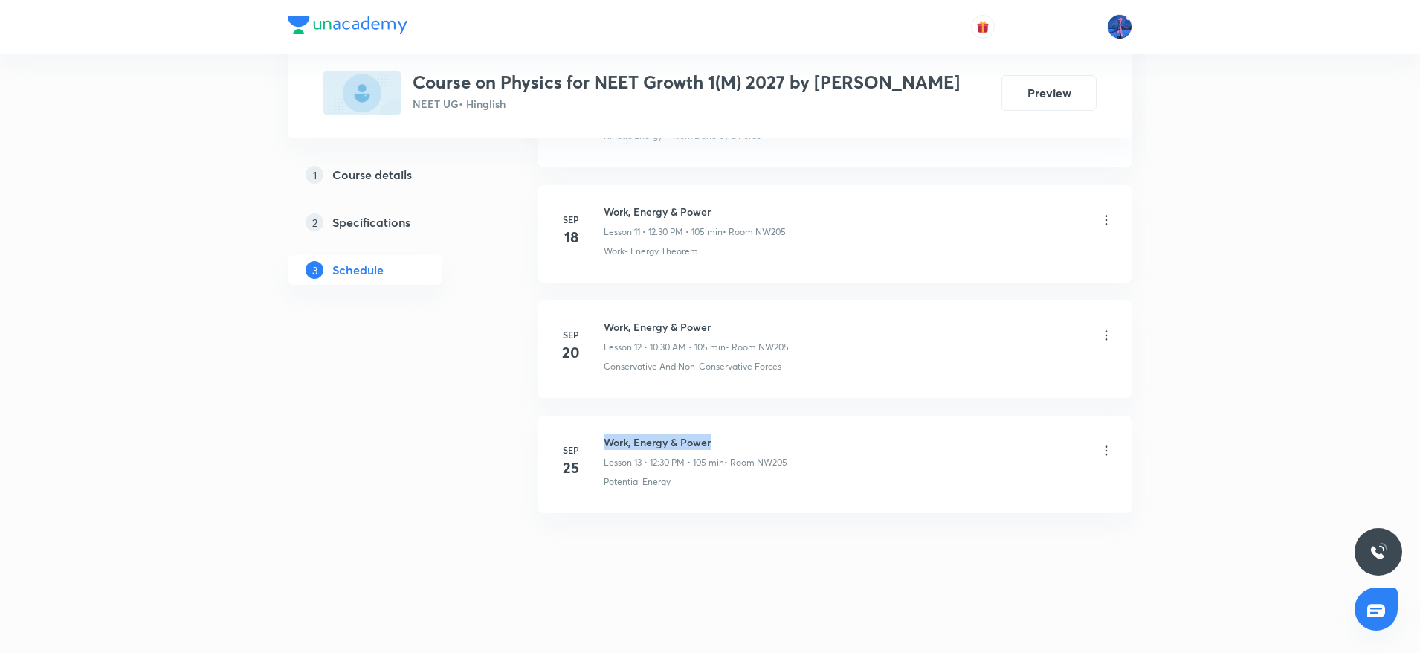
drag, startPoint x: 604, startPoint y: 439, endPoint x: 723, endPoint y: 438, distance: 118.2
click at [723, 438] on h6 "Work, Energy & Power" at bounding box center [696, 442] width 184 height 16
copy h6 "Work, Energy & Power"
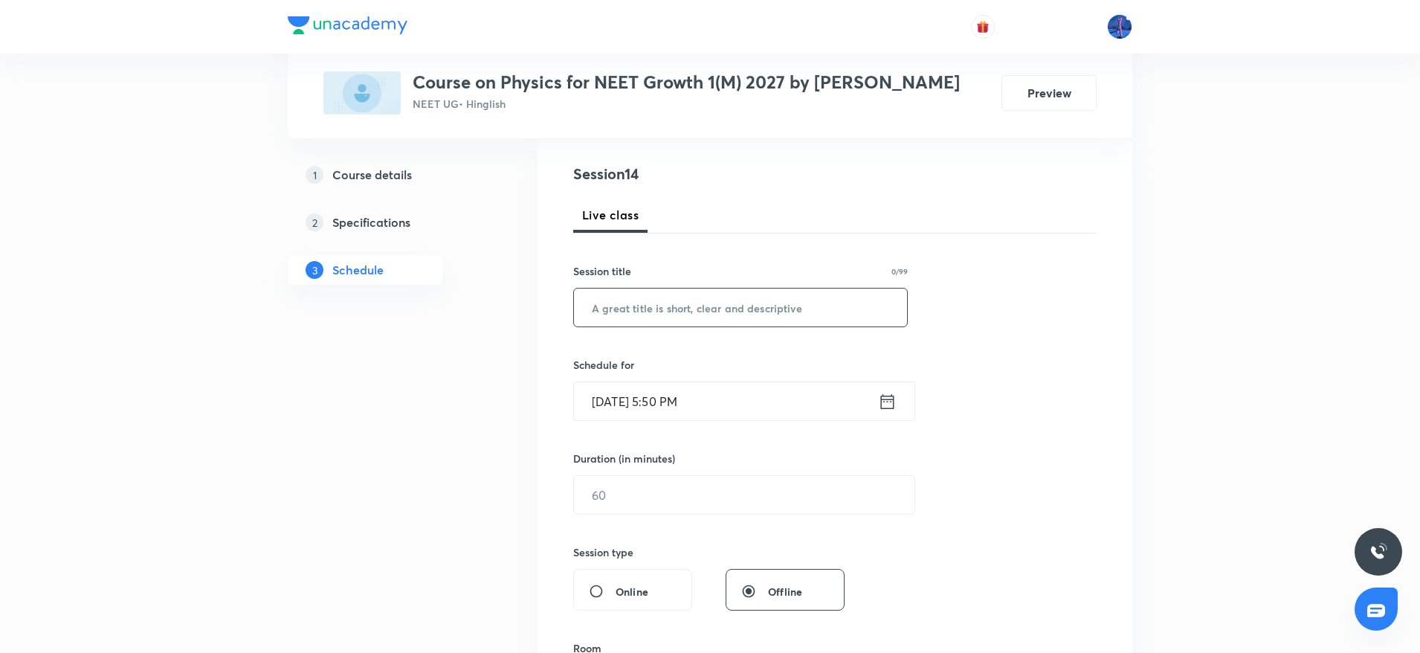
scroll to position [158, 0]
click at [756, 327] on input "text" at bounding box center [740, 308] width 333 height 38
paste input "Work, Energy & Power"
type input "Work, Energy & Power"
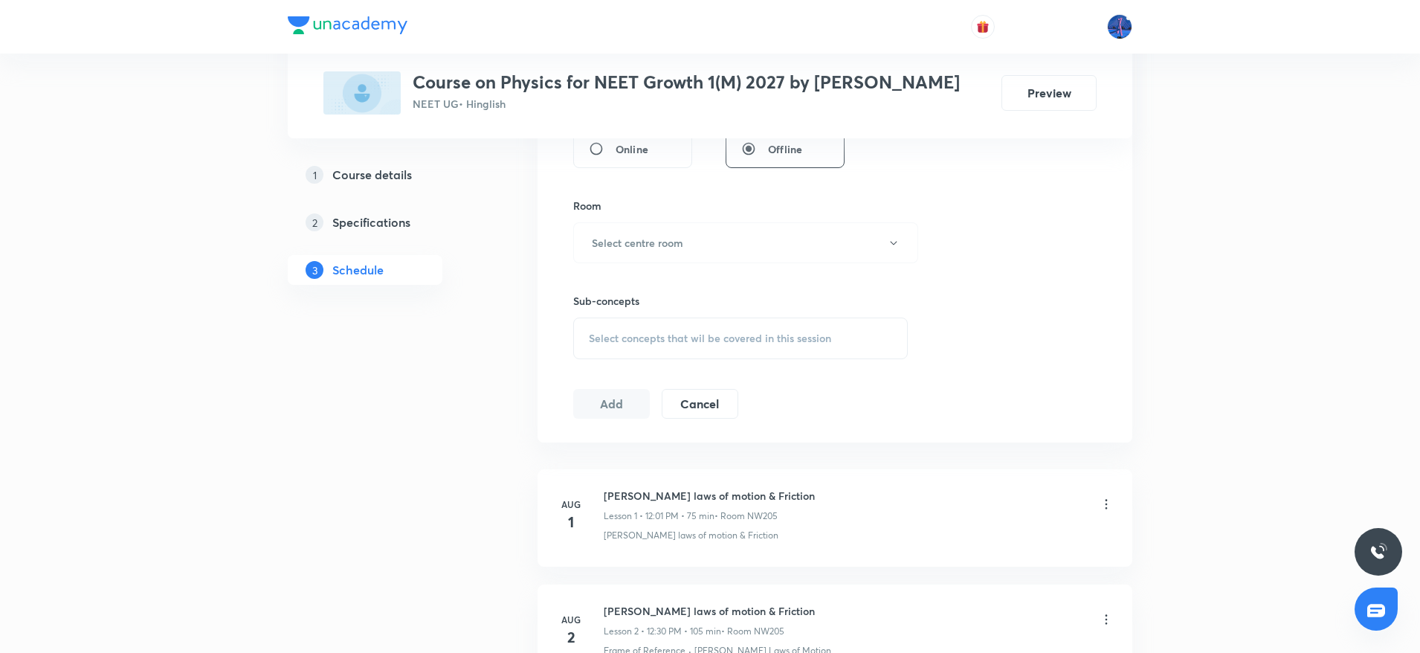
scroll to position [610, 0]
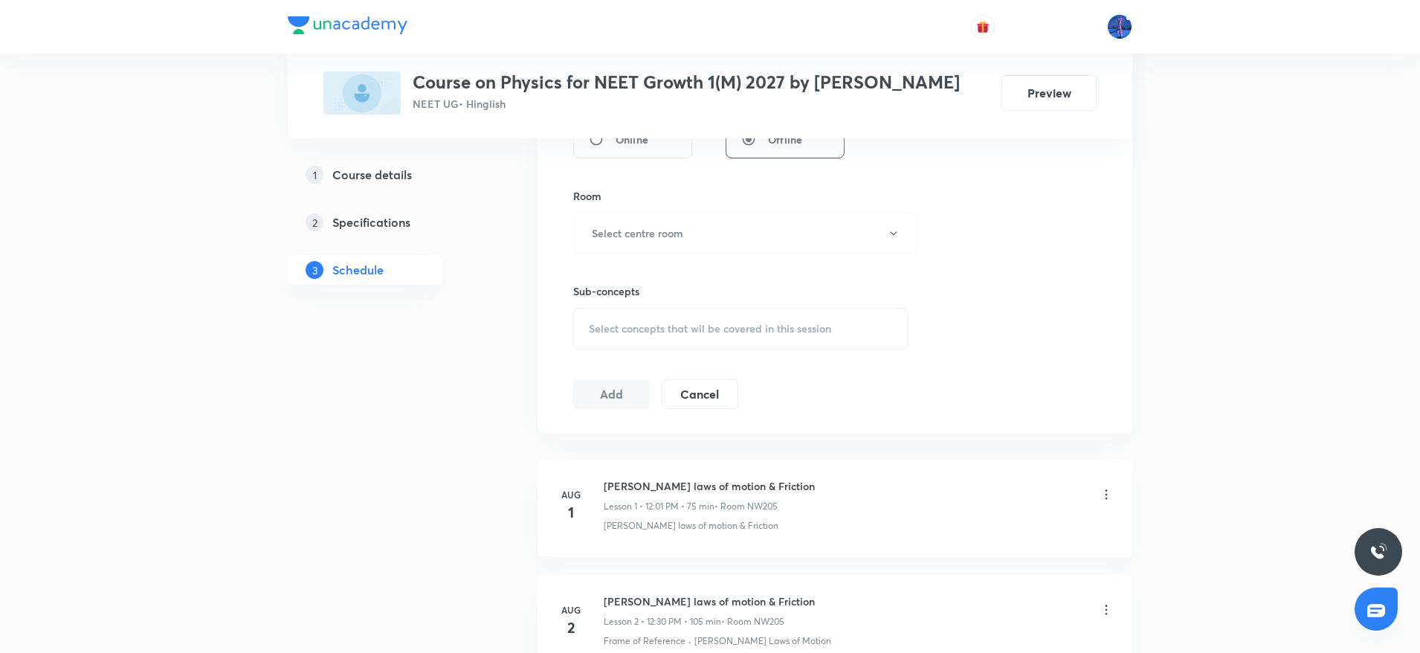
click at [665, 335] on span "Select concepts that wil be covered in this session" at bounding box center [710, 329] width 242 height 12
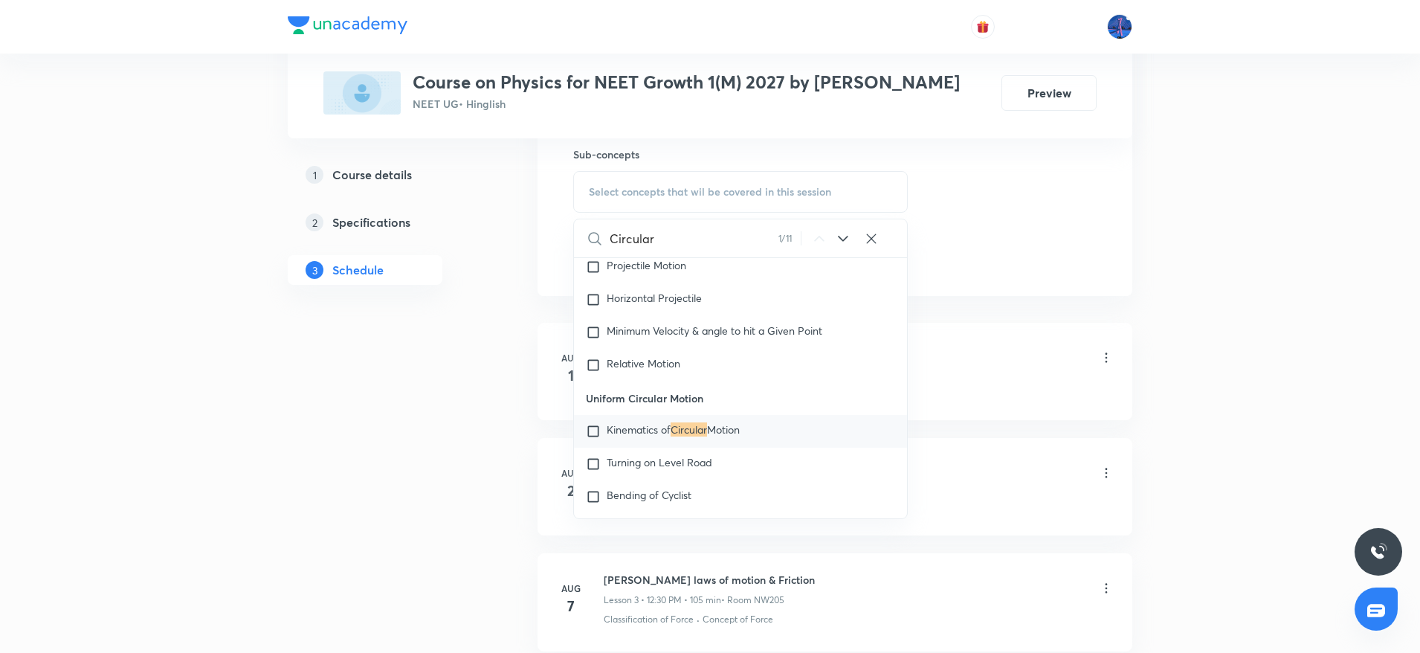
scroll to position [767, 0]
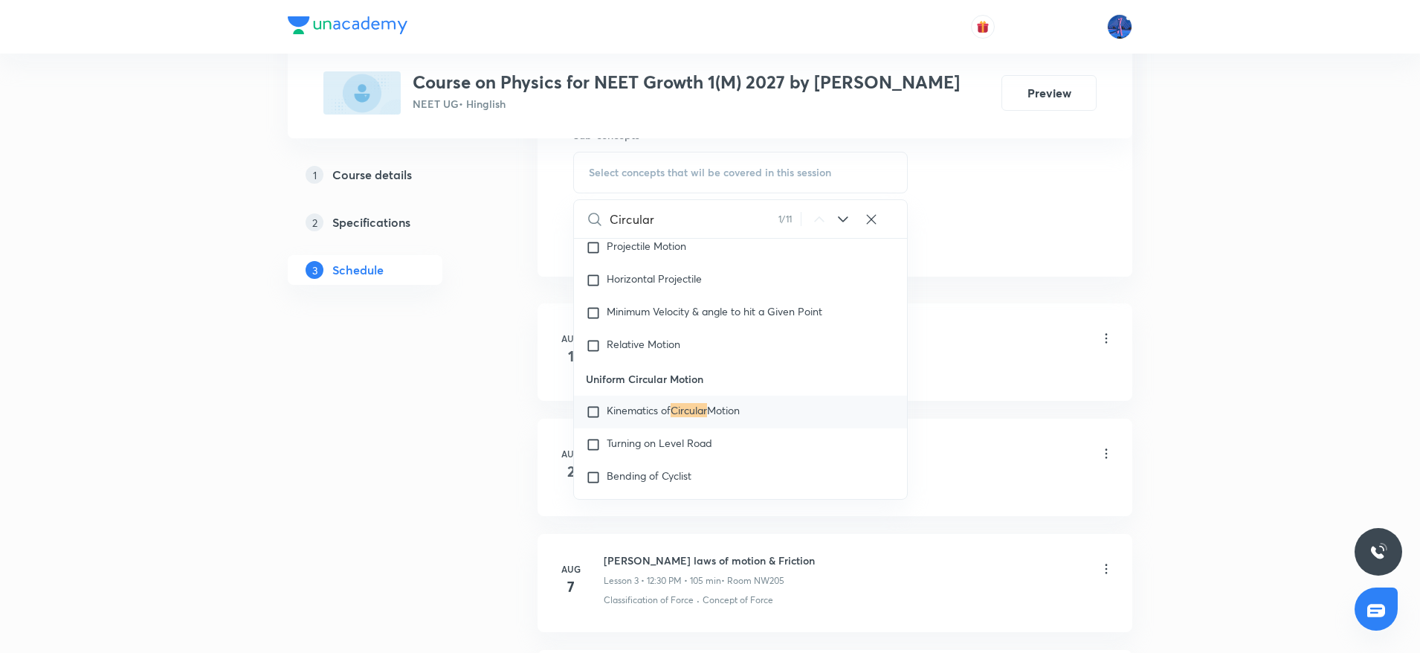
type input "Circular"
drag, startPoint x: 585, startPoint y: 414, endPoint x: 717, endPoint y: 417, distance: 131.6
click at [717, 396] on p "Uniform Circular Motion" at bounding box center [740, 378] width 333 height 33
copy p "Uniform Circular Motion"
click at [660, 417] on span "Kinematics of" at bounding box center [639, 410] width 64 height 14
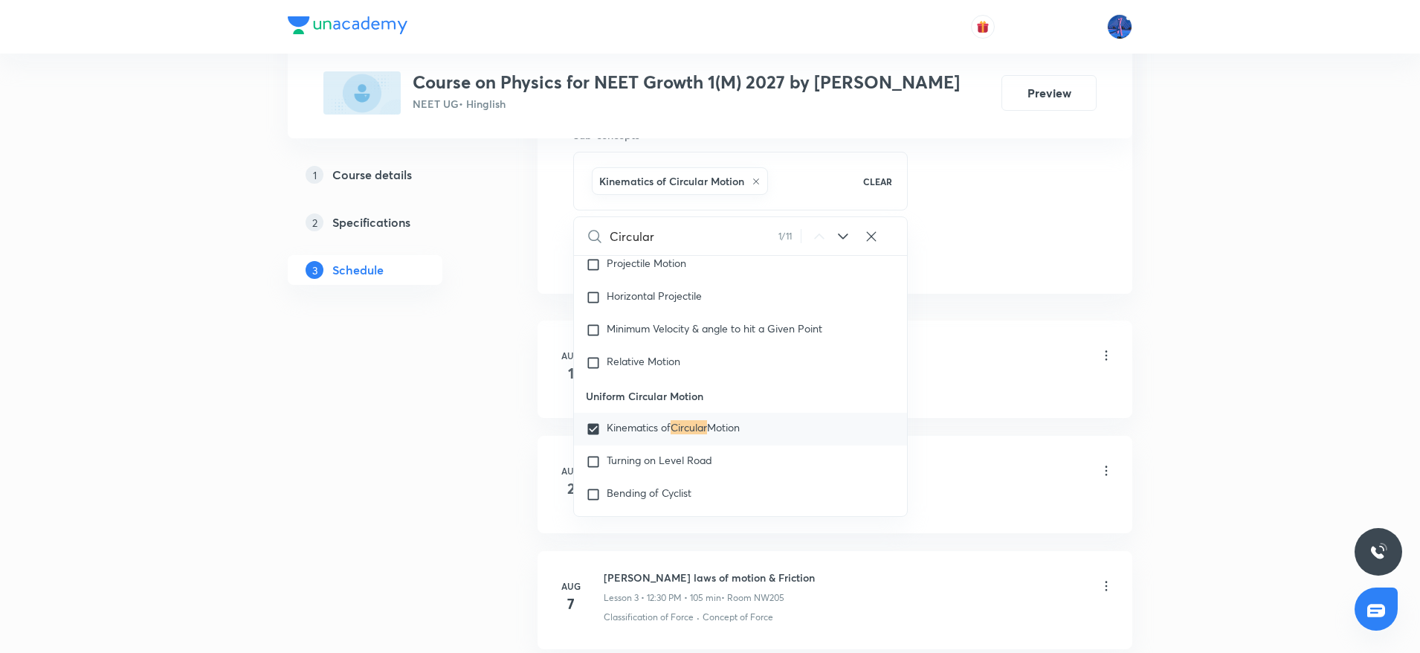
checkbox input "true"
click at [935, 393] on div "[PERSON_NAME] laws of motion & Friction" at bounding box center [859, 386] width 510 height 13
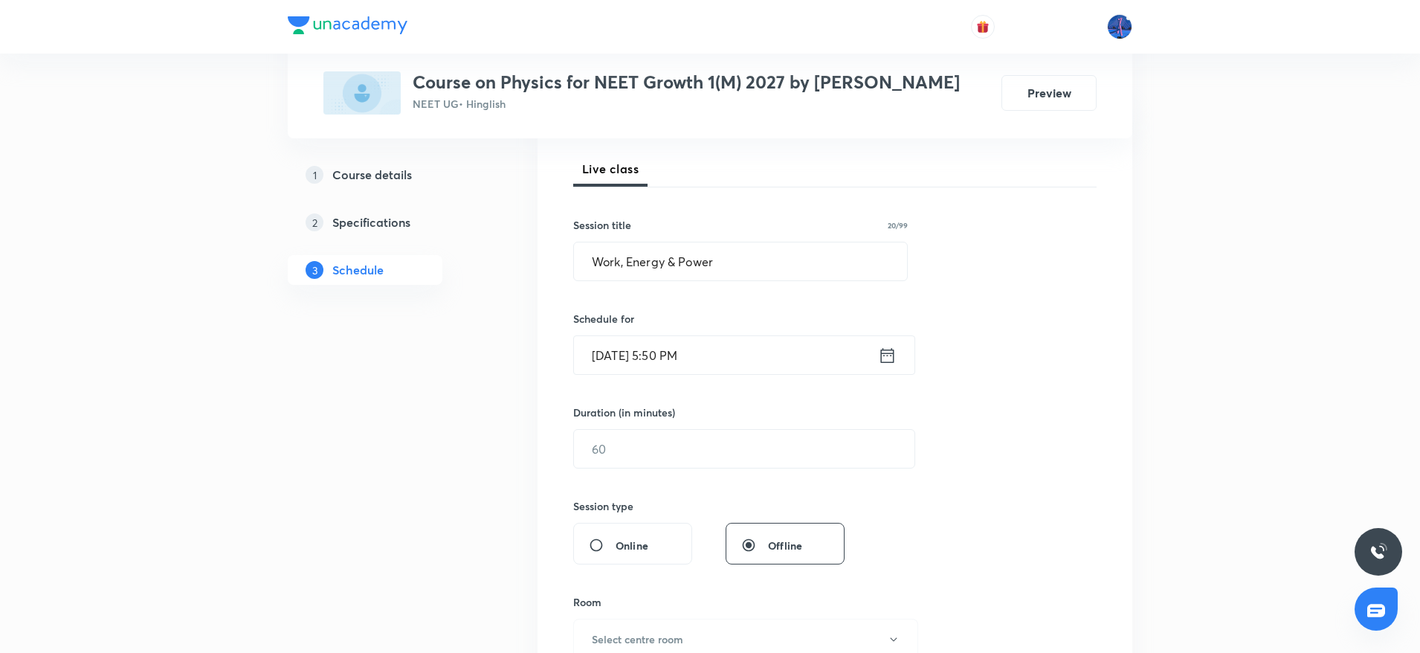
scroll to position [195, 0]
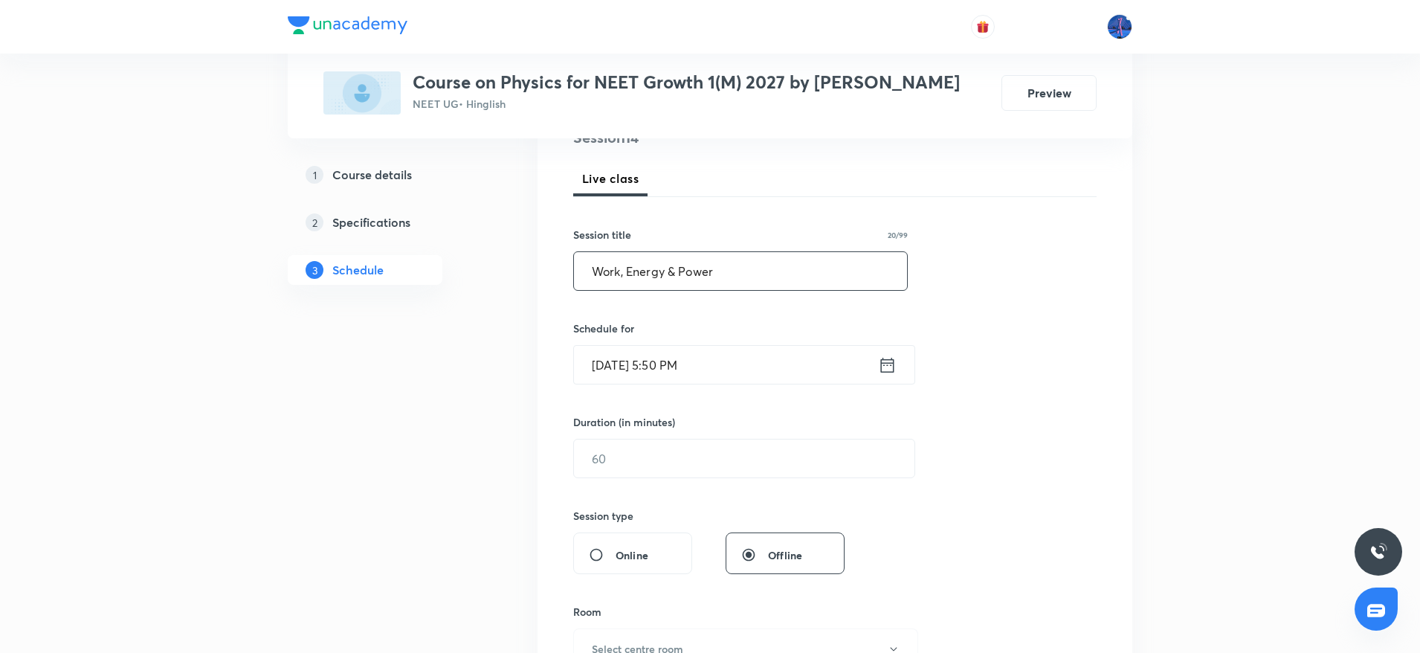
click at [769, 290] on input "Work, Energy & Power" at bounding box center [740, 271] width 333 height 38
paste input "Uniform Circular Motion"
type input "Uniform Circular Motion"
click at [764, 384] on input "[DATE] 5:50 PM" at bounding box center [726, 365] width 304 height 38
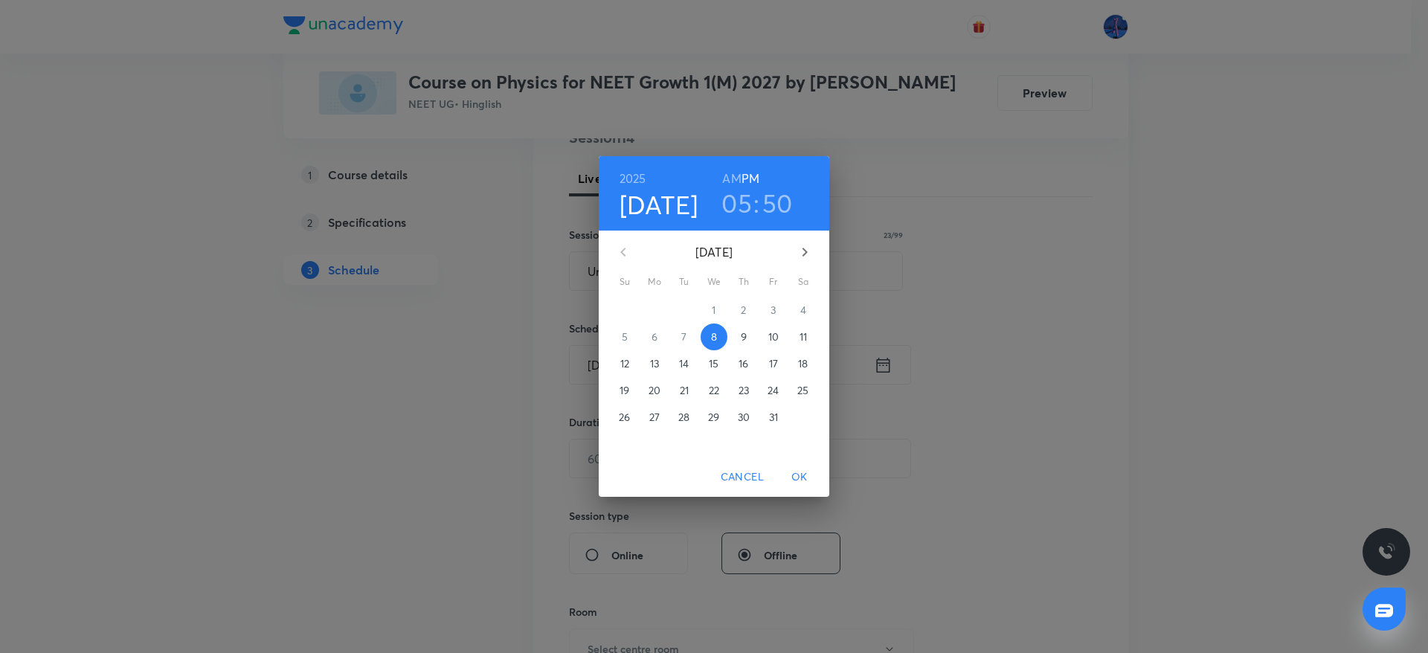
click at [745, 341] on p "9" at bounding box center [744, 336] width 6 height 15
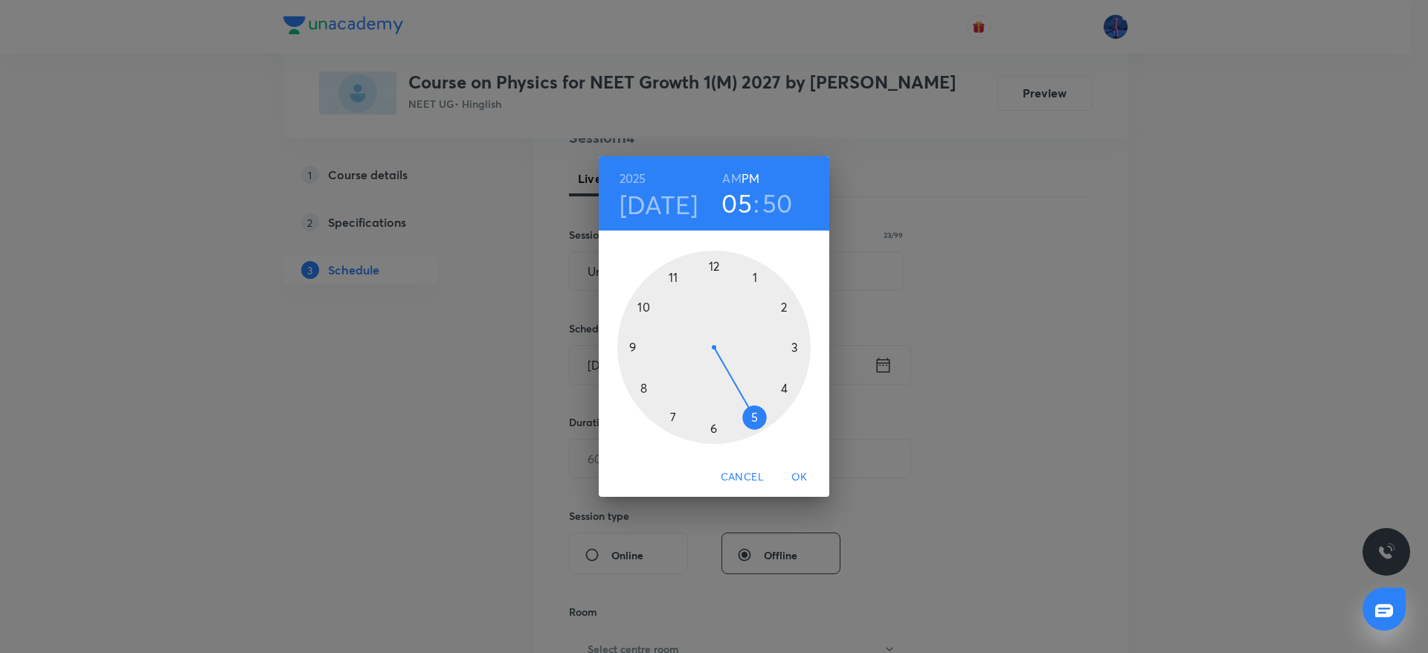
click at [713, 267] on div at bounding box center [713, 347] width 193 height 193
click at [712, 429] on div at bounding box center [713, 347] width 193 height 193
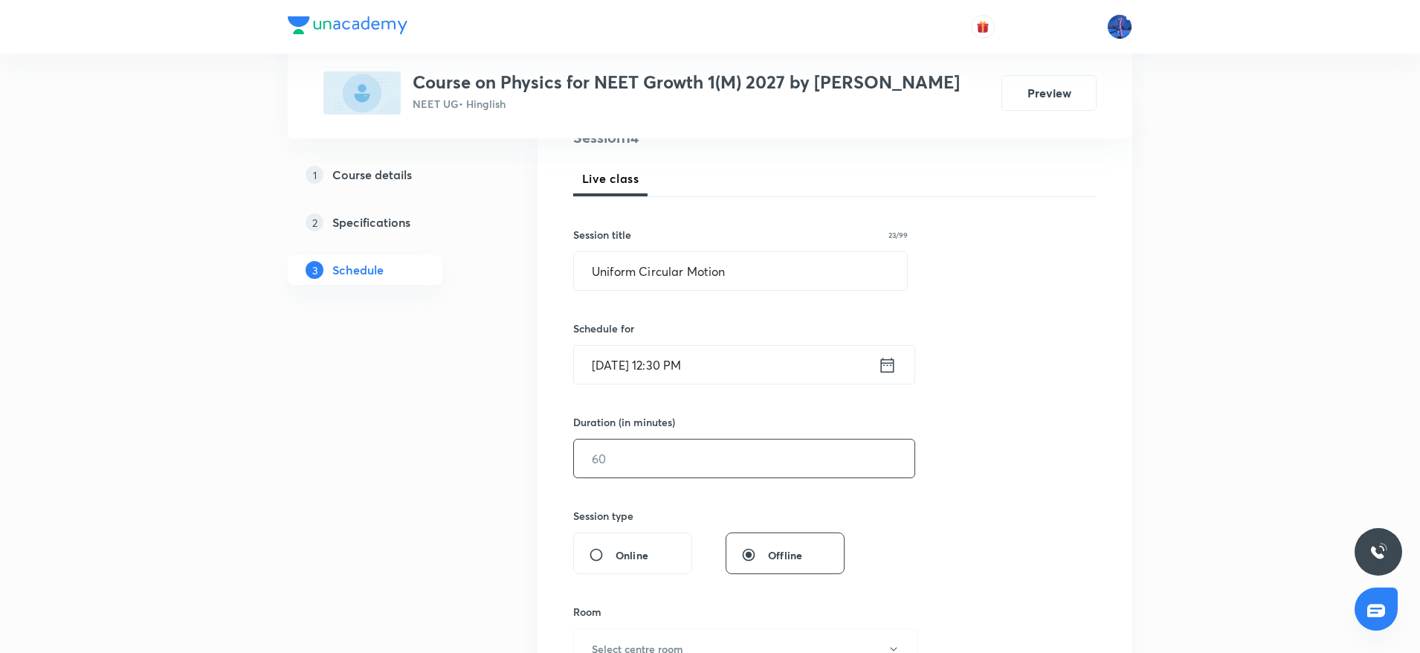
click at [683, 474] on input "text" at bounding box center [744, 458] width 341 height 38
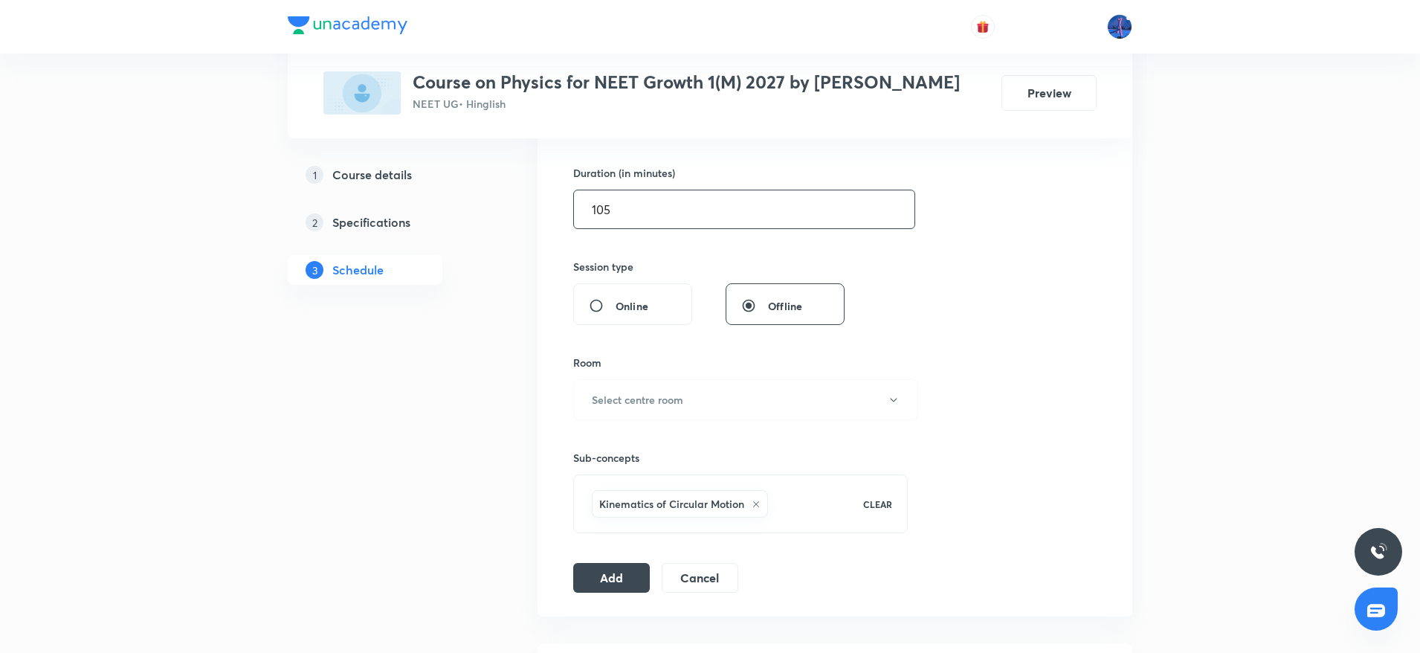
scroll to position [515, 0]
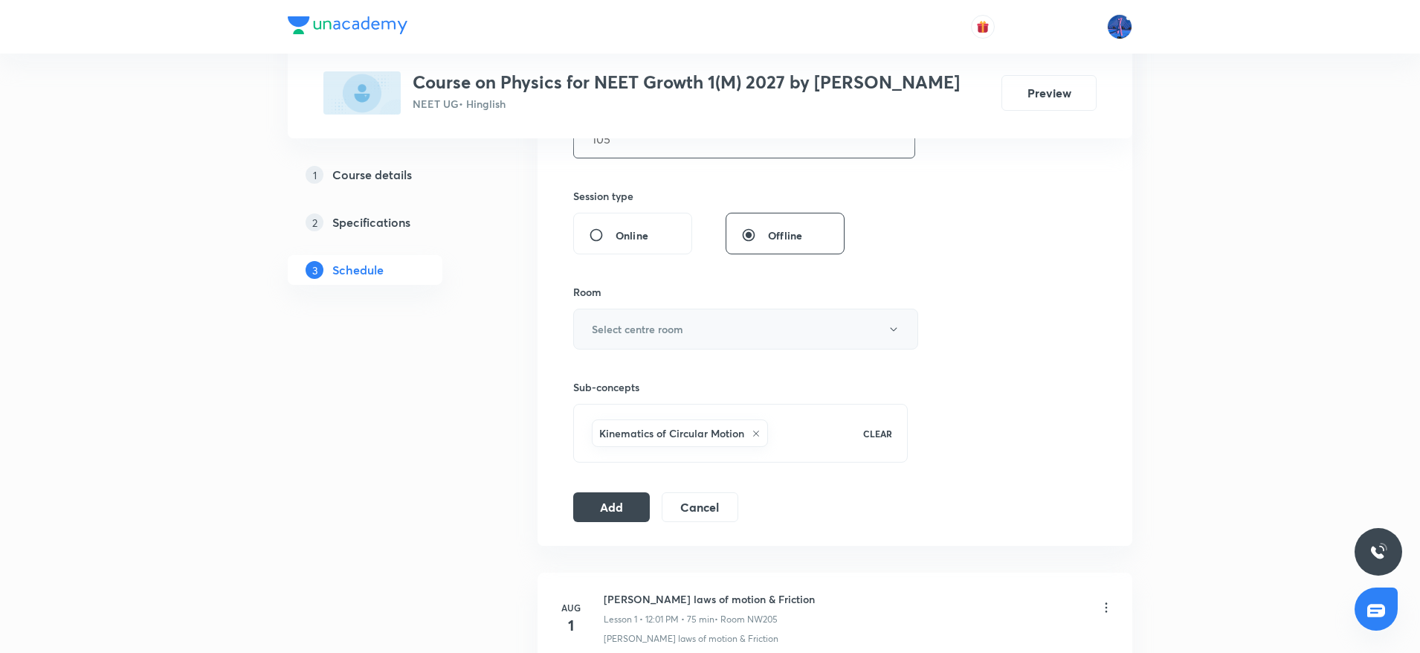
type input "105"
click at [726, 349] on button "Select centre room" at bounding box center [745, 329] width 345 height 41
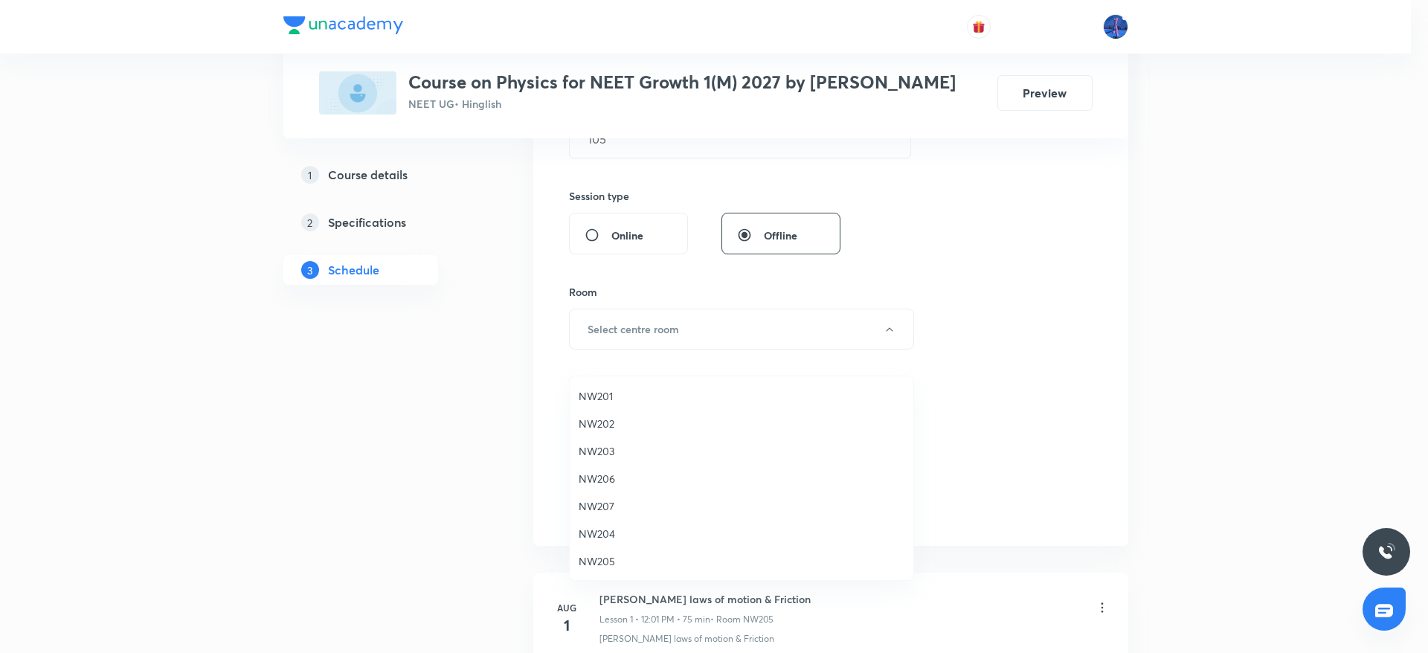
click at [610, 561] on span "NW205" at bounding box center [741, 561] width 326 height 16
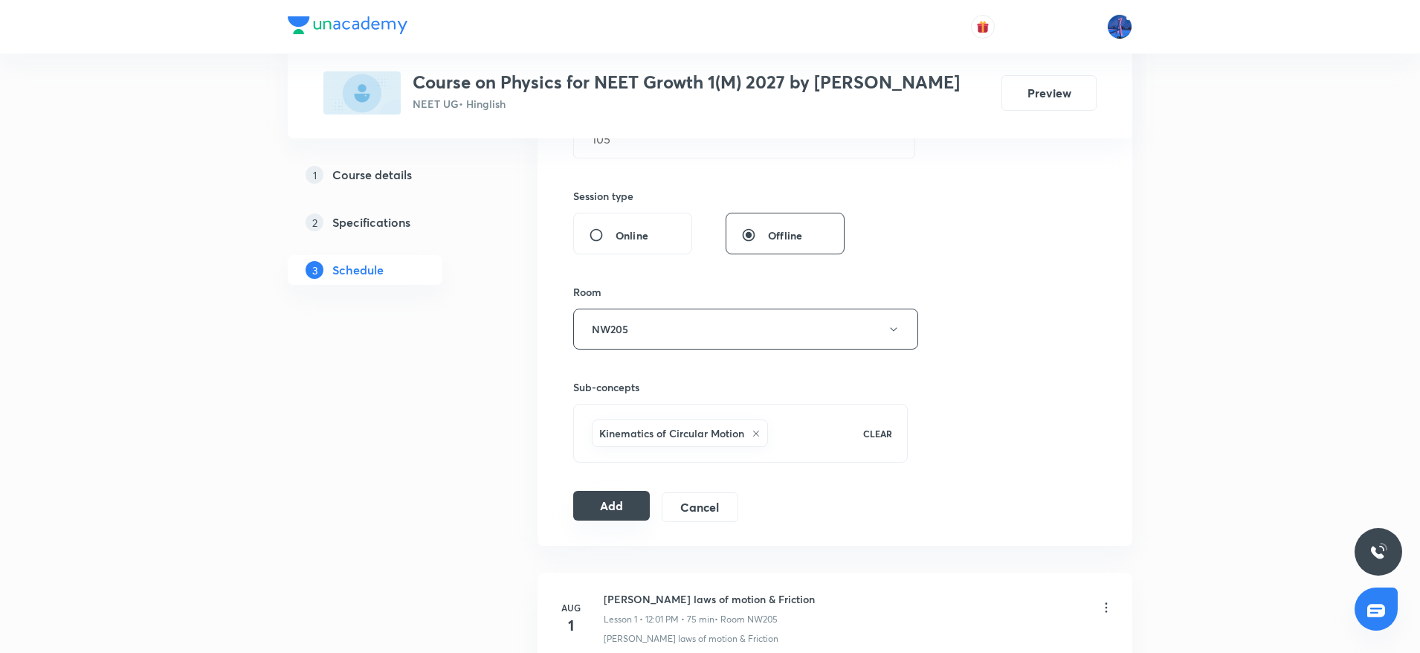
click at [607, 520] on button "Add" at bounding box center [611, 506] width 77 height 30
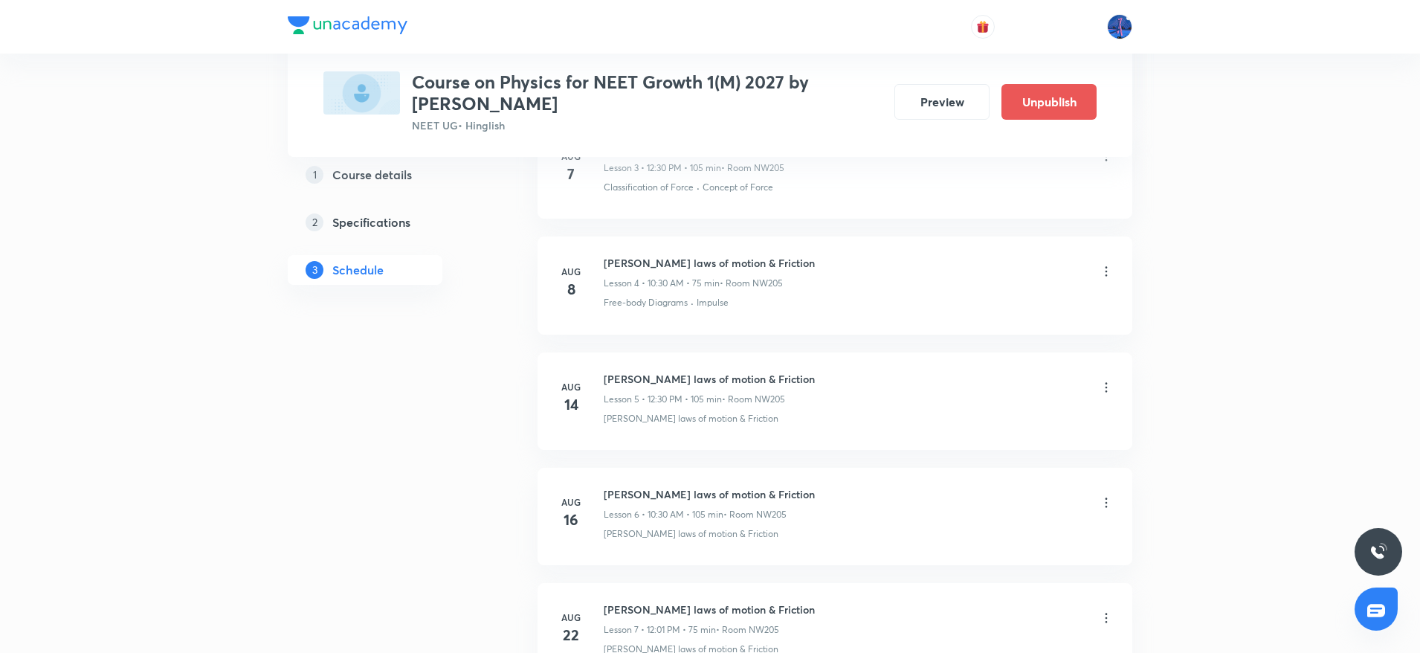
click at [758, 503] on div "[PERSON_NAME] laws of motion & Friction Lesson 6 • 10:30 AM • 105 min • Room NW…" at bounding box center [709, 503] width 211 height 35
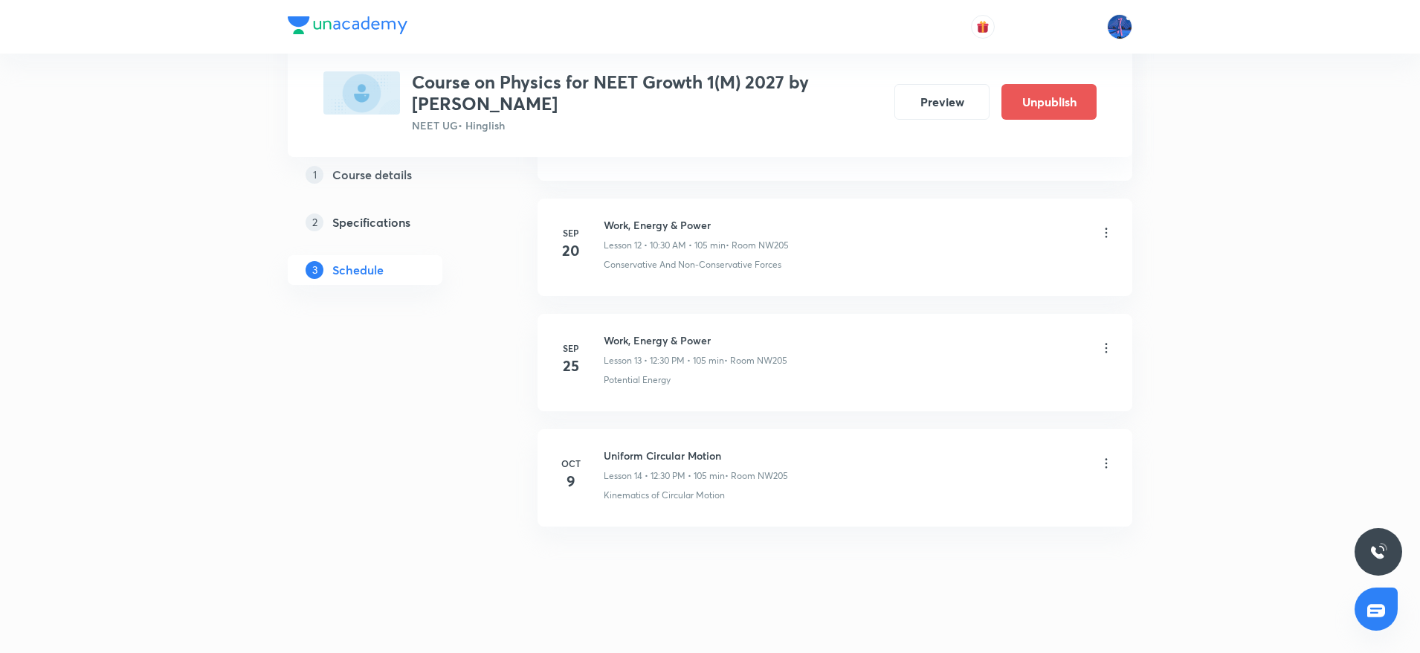
scroll to position [1489, 0]
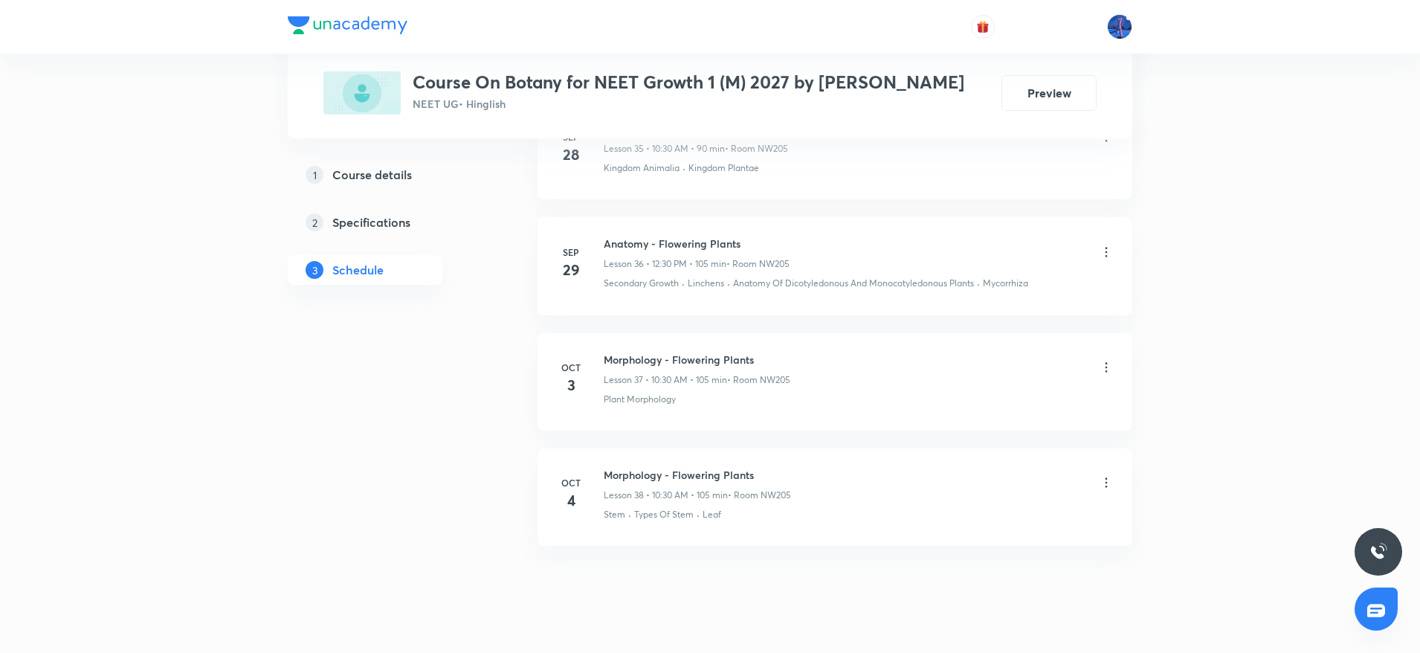
scroll to position [4922, 0]
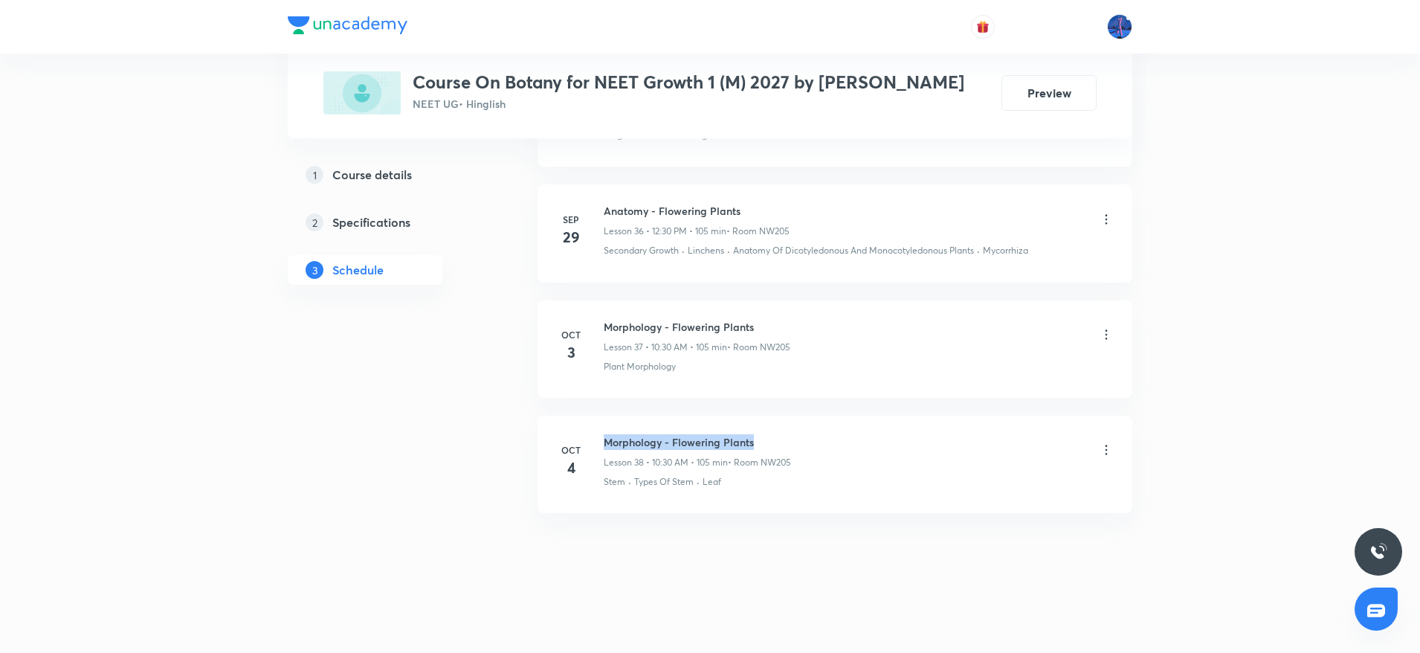
drag, startPoint x: 604, startPoint y: 439, endPoint x: 771, endPoint y: 434, distance: 167.4
click at [771, 434] on h6 "Morphology - Flowering Plants" at bounding box center [697, 442] width 187 height 16
copy h6 "Morphology - Flowering Plants"
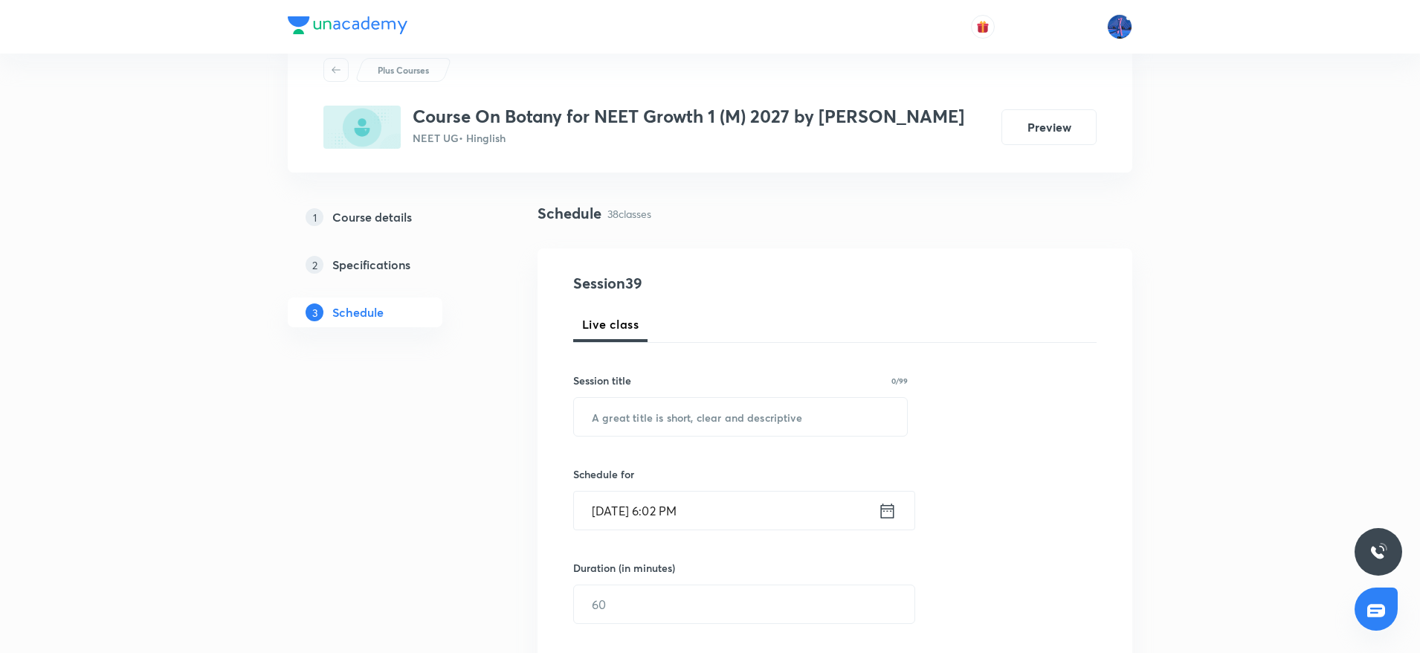
scroll to position [149, 0]
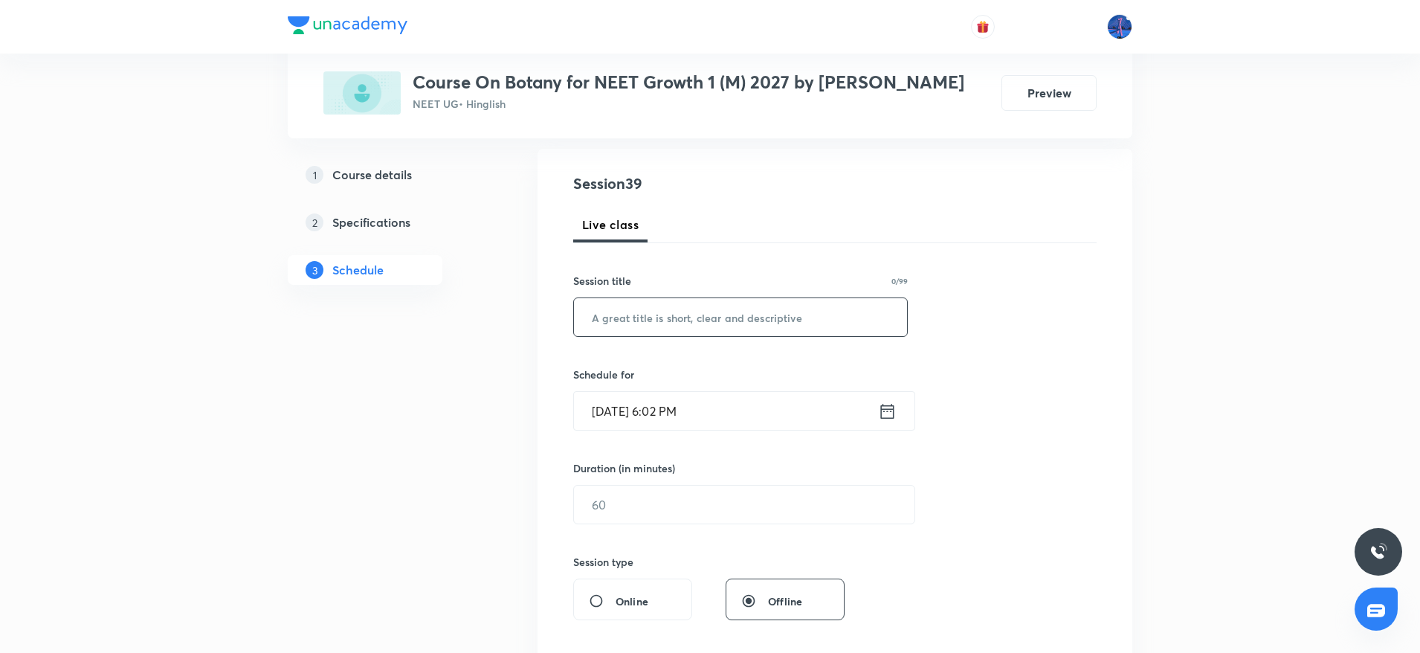
click at [692, 322] on input "text" at bounding box center [740, 317] width 333 height 38
paste input "Morphology - Flowering Plants"
type input "Morphology - Flowering Plants"
click at [735, 404] on input "Oct 8, 2025, 6:02 PM" at bounding box center [726, 411] width 304 height 38
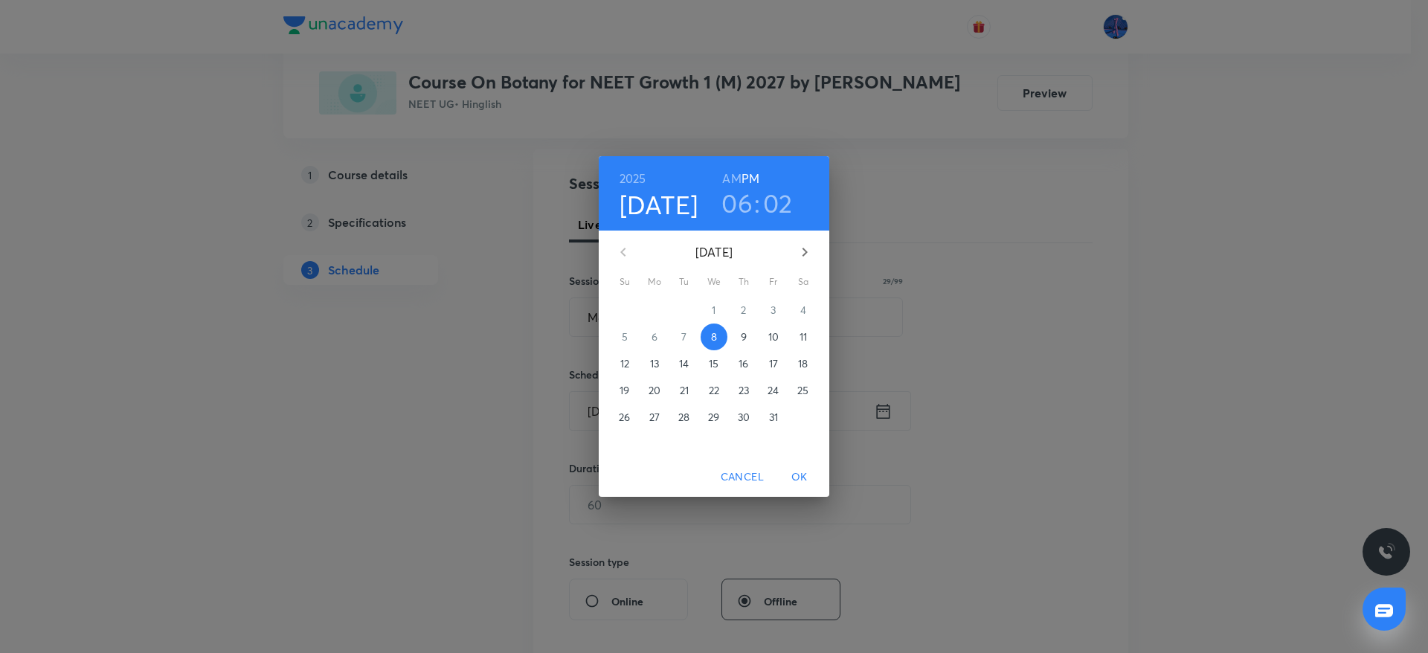
click at [797, 335] on span "11" at bounding box center [803, 336] width 27 height 15
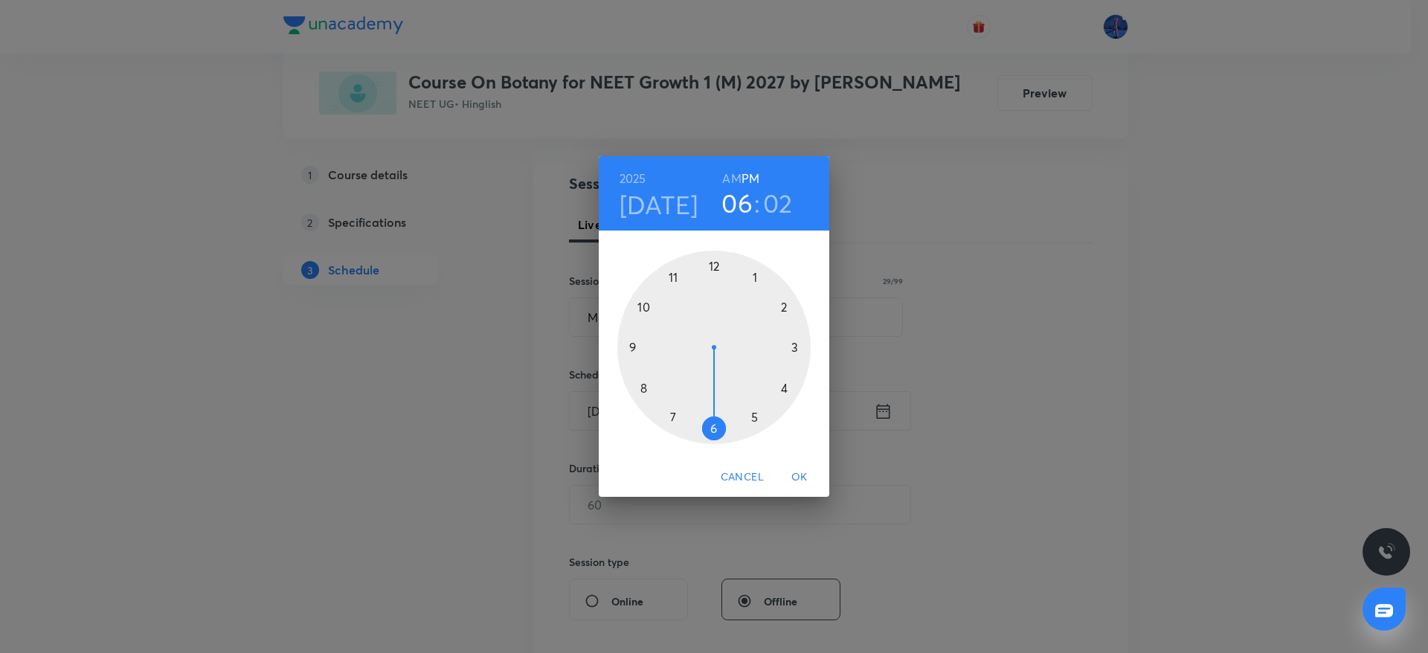
click at [645, 306] on div at bounding box center [713, 347] width 193 height 193
click at [735, 175] on h6 "AM" at bounding box center [731, 178] width 19 height 21
click at [713, 425] on div at bounding box center [713, 347] width 193 height 193
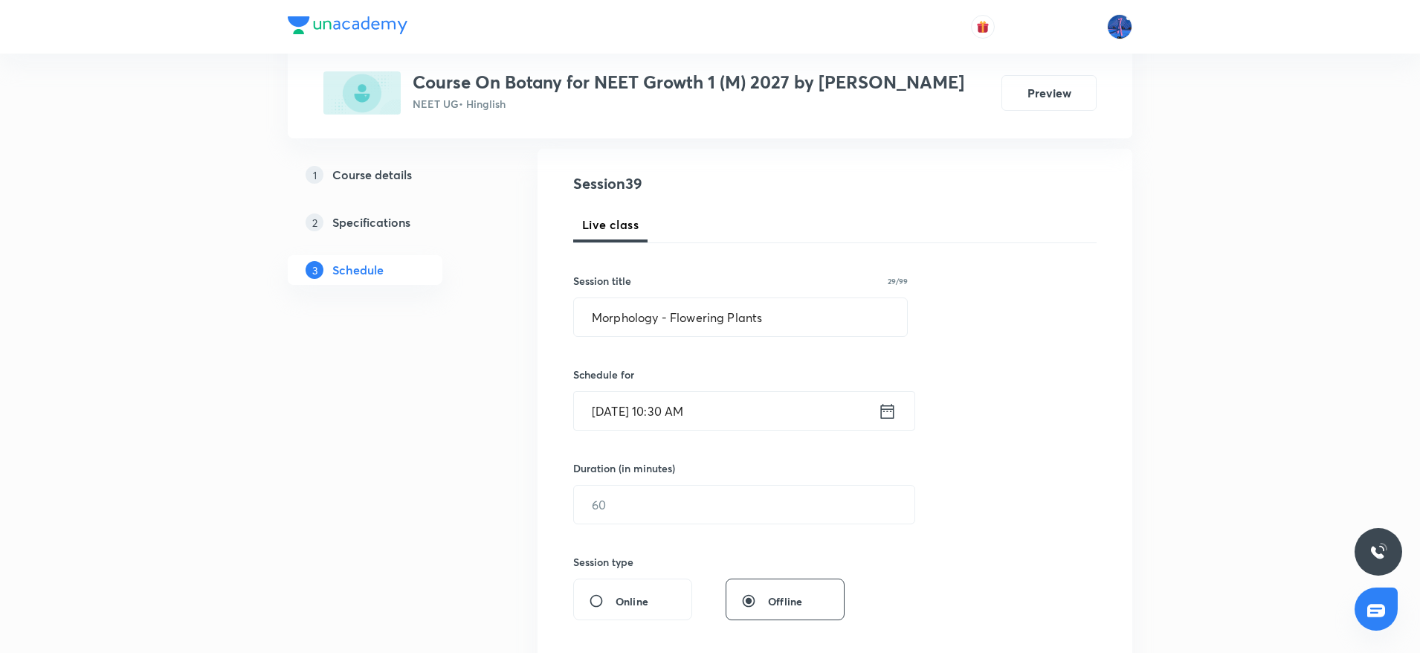
click at [616, 405] on input "Oct 11, 2025, 10:30 AM" at bounding box center [726, 411] width 304 height 38
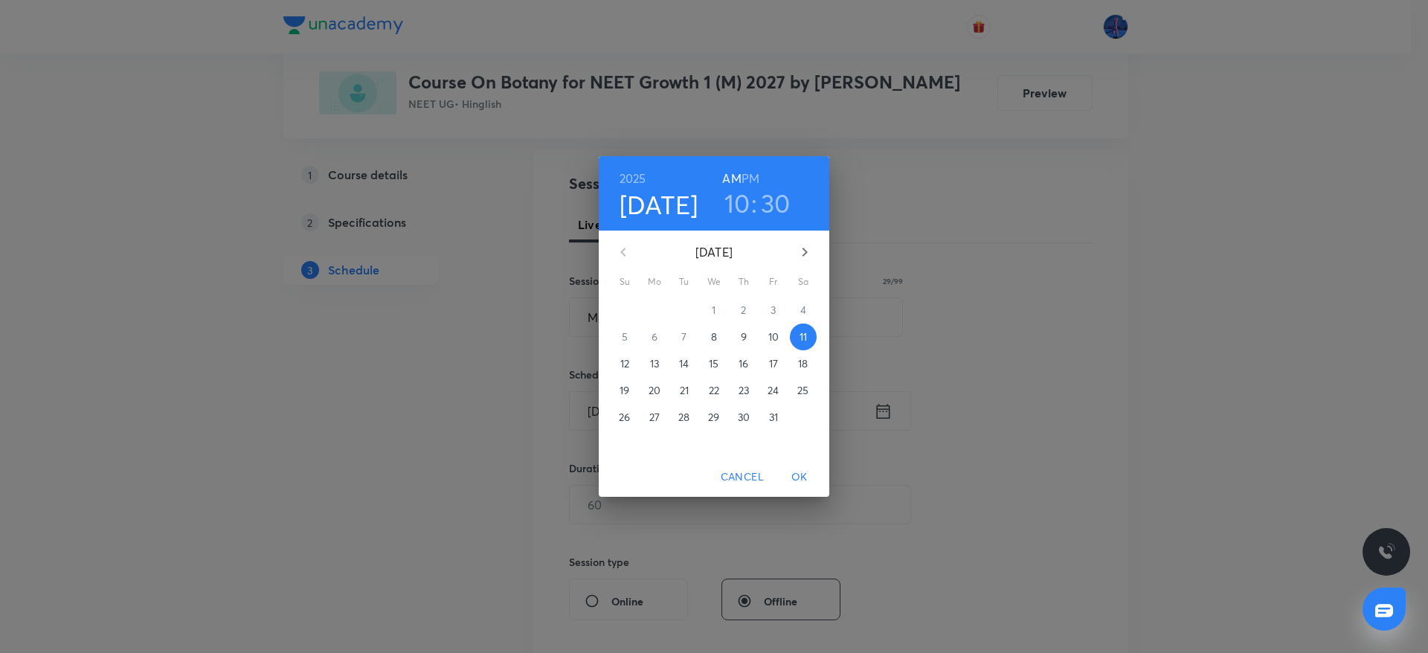
click at [662, 216] on h4 "Oct 11" at bounding box center [658, 204] width 79 height 31
click at [808, 474] on span "OK" at bounding box center [799, 477] width 36 height 19
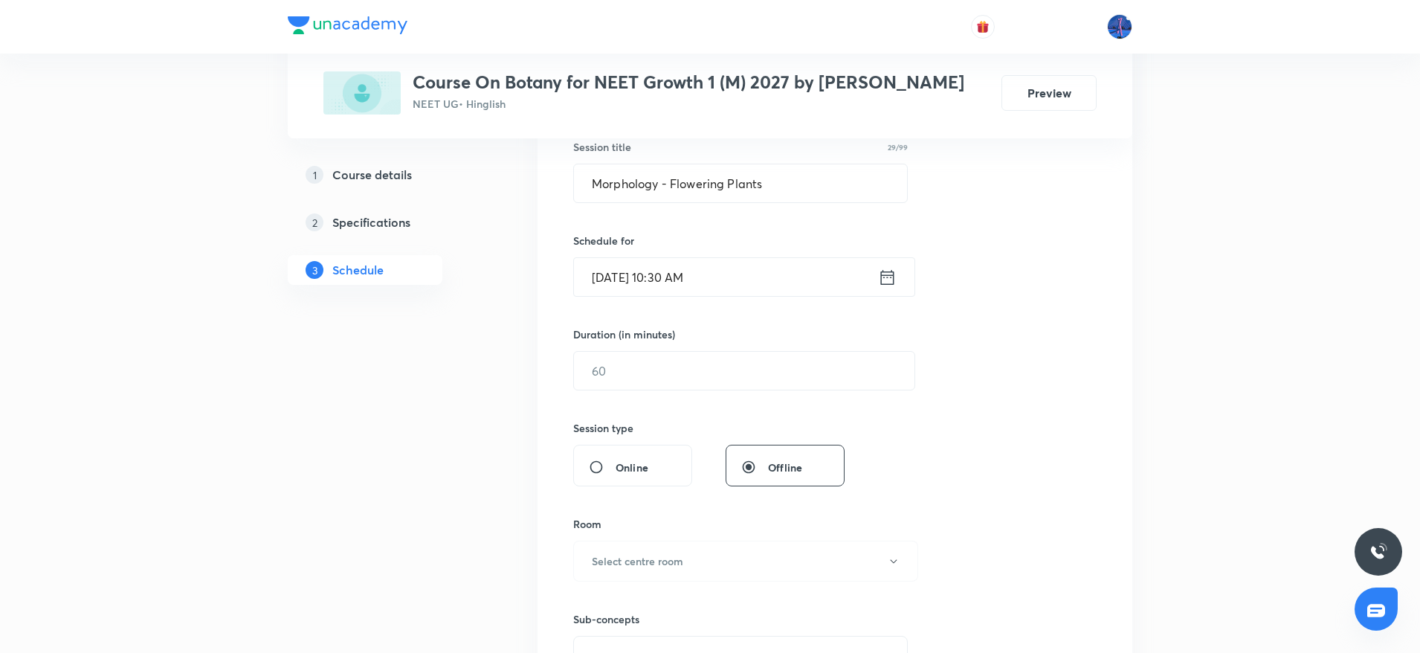
scroll to position [286, 0]
click at [662, 375] on input "text" at bounding box center [744, 367] width 341 height 38
type input "105"
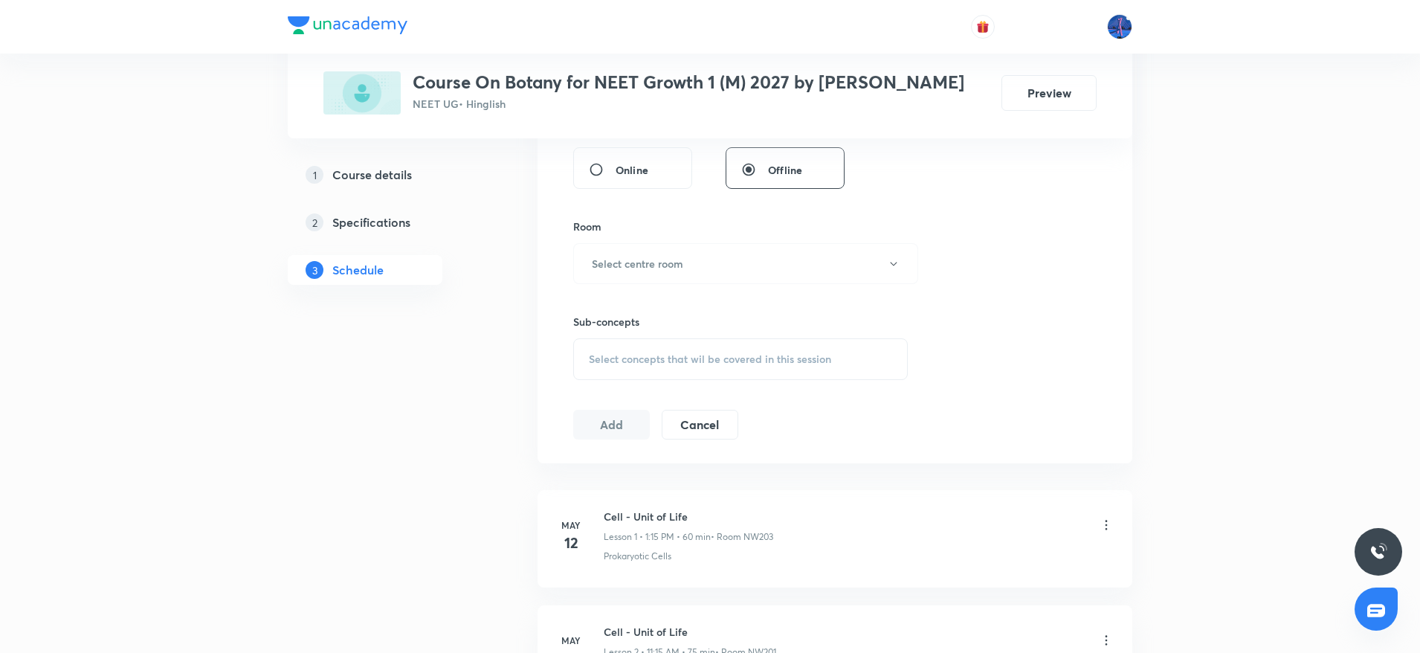
scroll to position [584, 0]
